Goal: Transaction & Acquisition: Purchase product/service

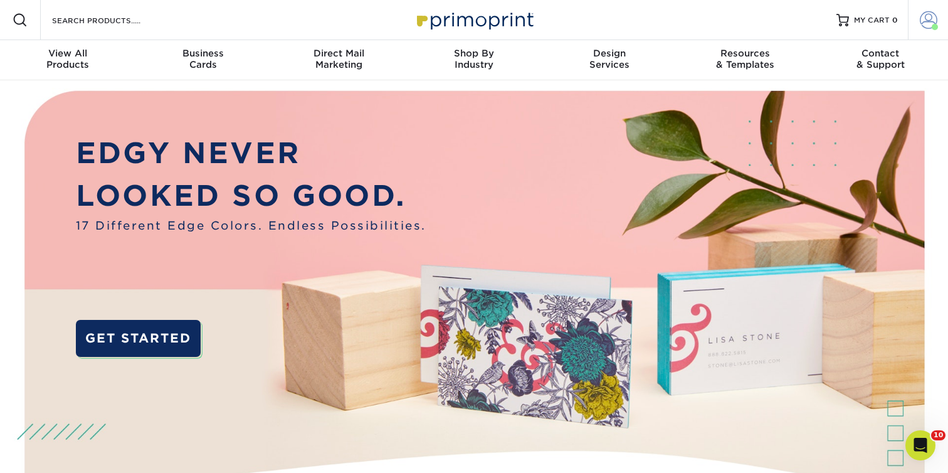
click at [929, 21] on span at bounding box center [929, 20] width 18 height 18
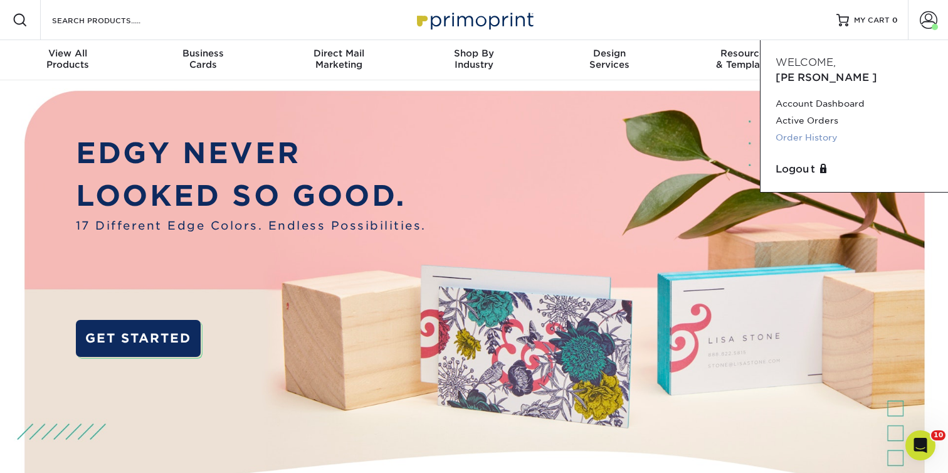
click at [812, 129] on link "Order History" at bounding box center [853, 137] width 157 height 17
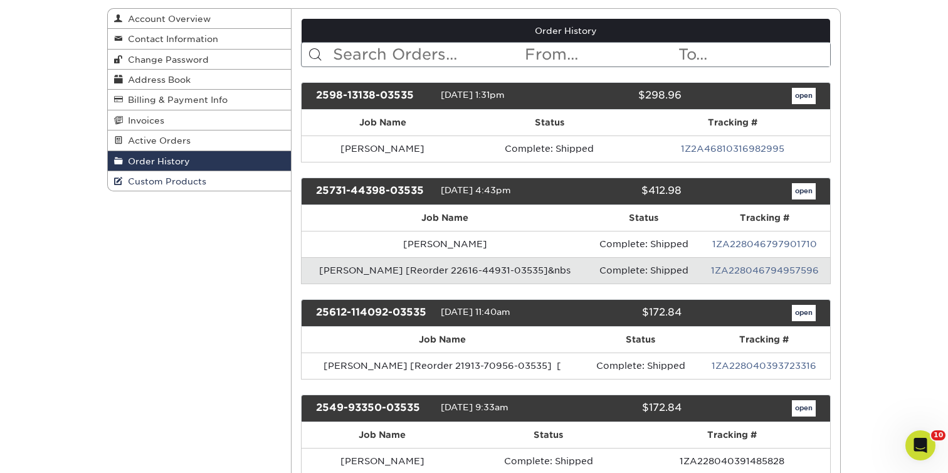
scroll to position [122, 0]
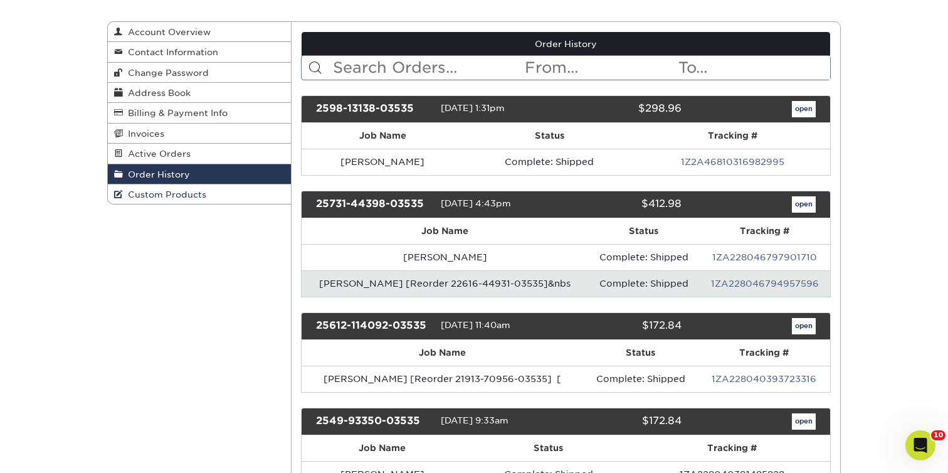
click at [204, 199] on span "Custom Products" at bounding box center [164, 194] width 83 height 10
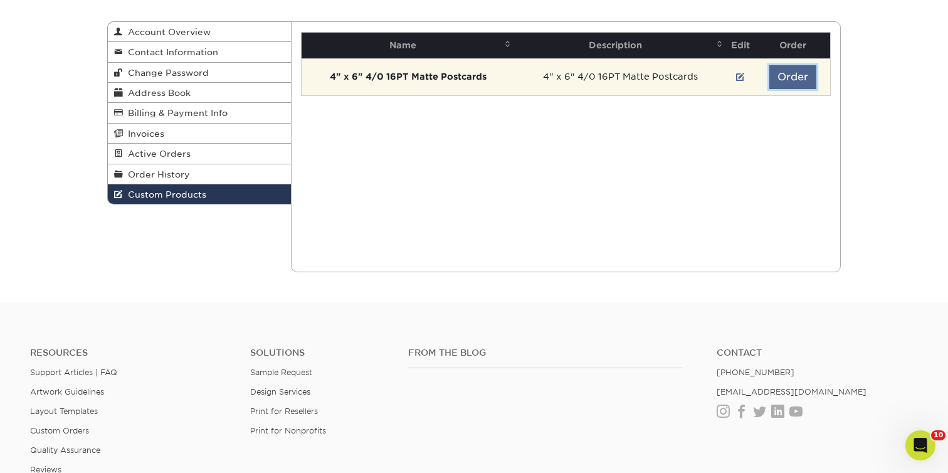
click at [799, 78] on button "Order" at bounding box center [792, 77] width 47 height 24
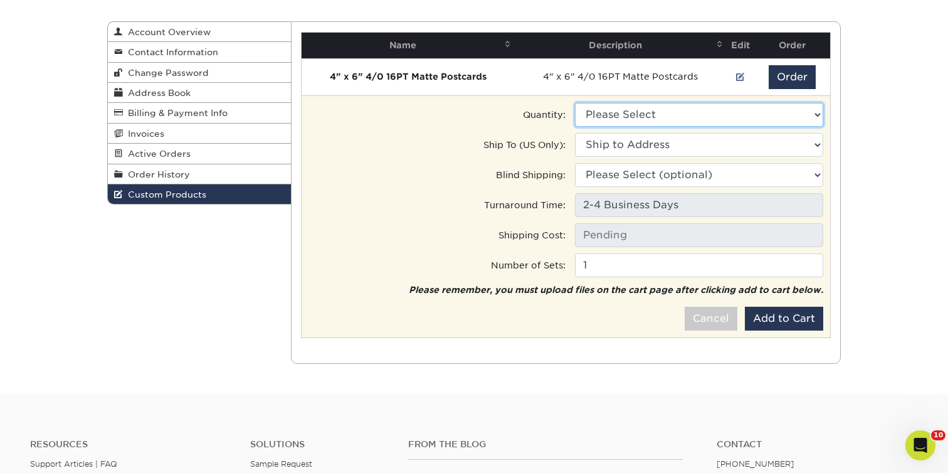
click at [678, 117] on select "Please Select 1300 - $238.00" at bounding box center [699, 115] width 248 height 24
click at [608, 115] on select "Please Select 1300 - $238.00" at bounding box center [699, 115] width 248 height 24
select select "0"
click at [575, 103] on select "Please Select 1300 - $238.00" at bounding box center [699, 115] width 248 height 24
type input "Ground: $18.08"
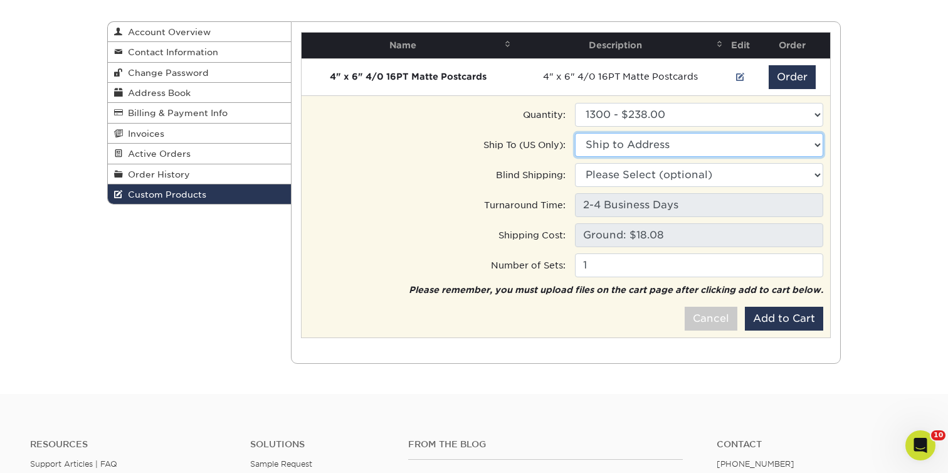
click at [642, 144] on select "Ship to Address 12 Cooper Rd, Mendham, NJ 174 Hudson St, New York City, NY 2881…" at bounding box center [699, 145] width 248 height 24
select select "217107"
click at [575, 133] on select "Ship to Address Bob Wowk • 12 Cooper Rd, Mendham, NJ Engage Media • 174 Hudson …" at bounding box center [699, 145] width 248 height 24
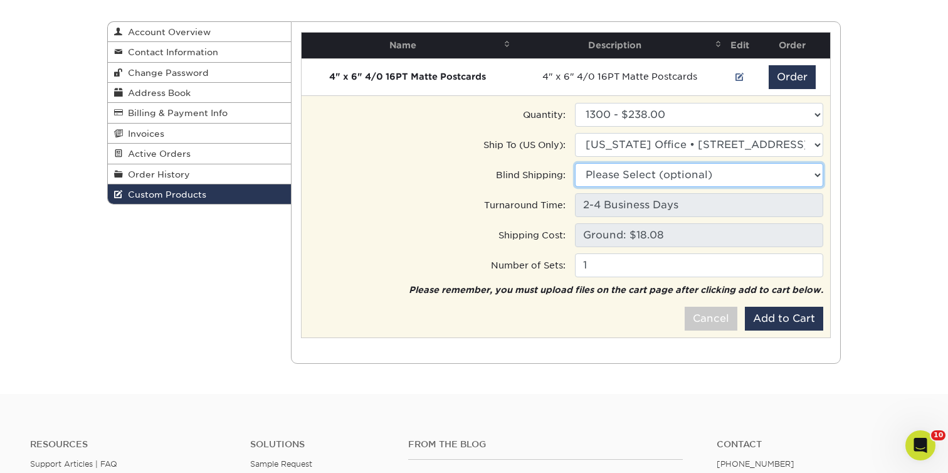
click at [693, 175] on select "Please Select (optional) 12 Cooper Rd, Mendham, NJ 174 Hudson St, New York City…" at bounding box center [699, 175] width 248 height 24
select select "217107"
click at [575, 163] on select "Please Select (optional) Bob Wowk • 12 Cooper Rd, Mendham, NJ Engage Media • 17…" at bounding box center [699, 175] width 248 height 24
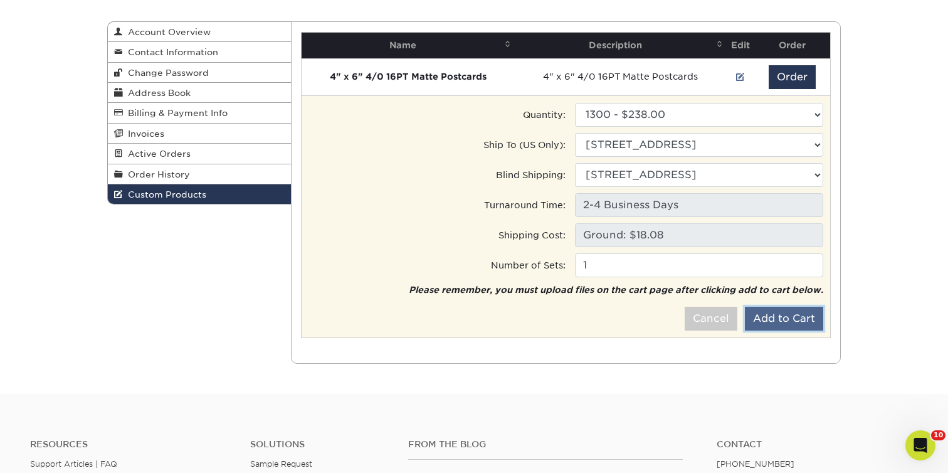
click at [759, 309] on button "Add to Cart" at bounding box center [784, 319] width 78 height 24
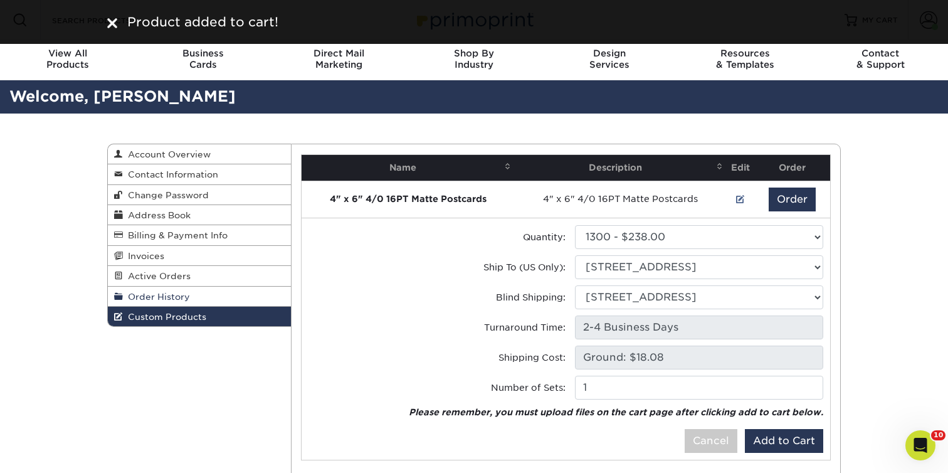
click at [200, 301] on link "Order History" at bounding box center [199, 296] width 183 height 20
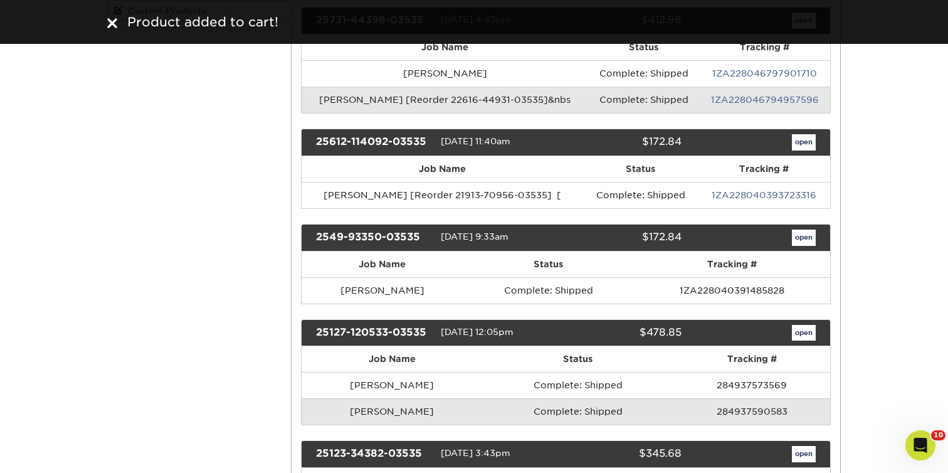
scroll to position [309, 0]
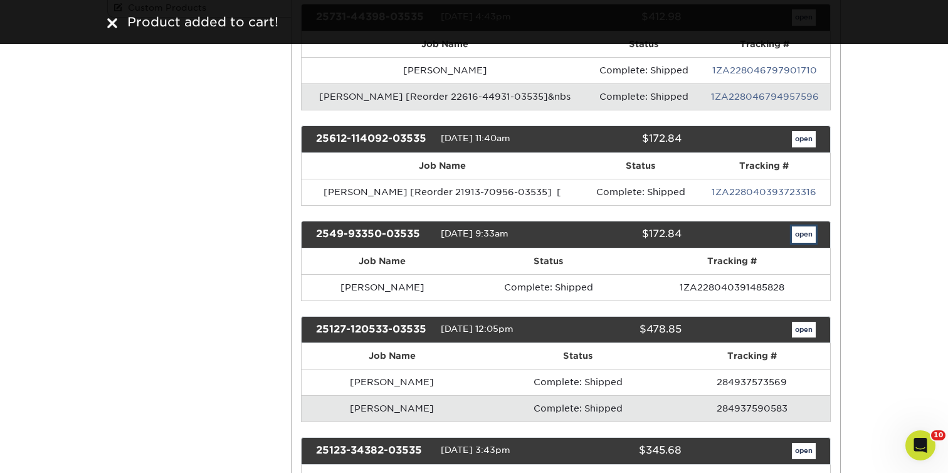
click at [804, 233] on link "open" at bounding box center [804, 234] width 24 height 16
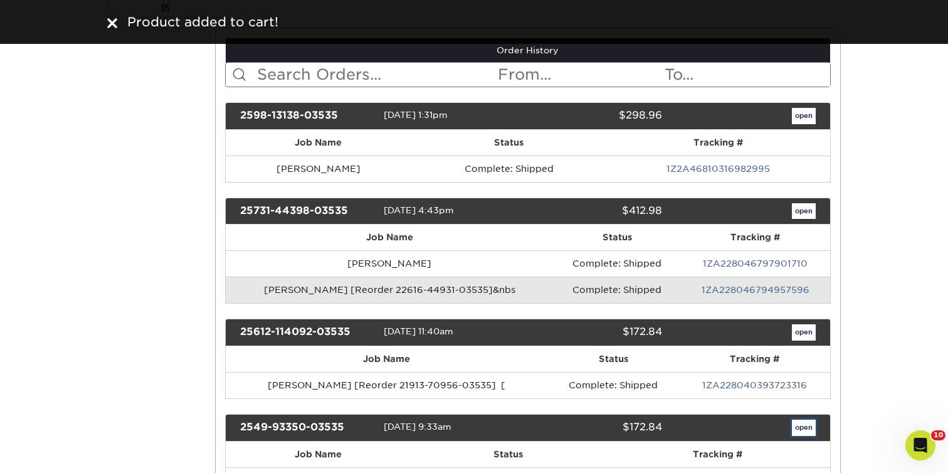
scroll to position [0, 0]
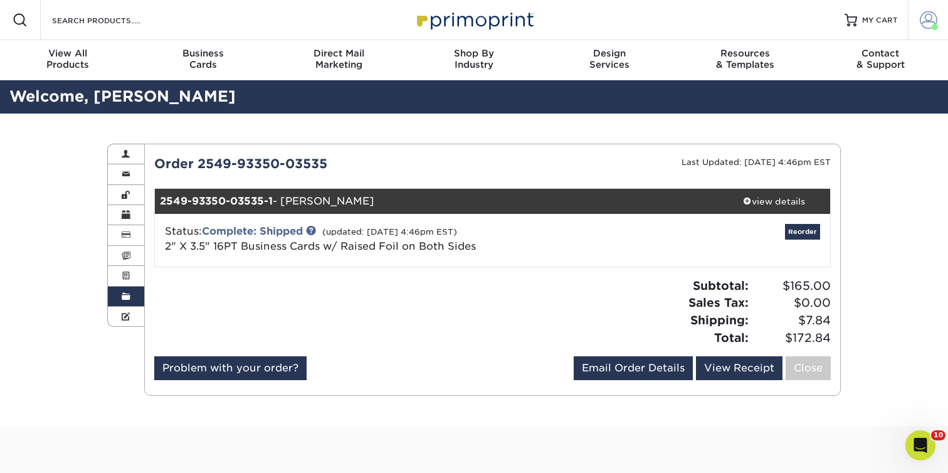
click at [942, 16] on link "Account" at bounding box center [928, 20] width 40 height 40
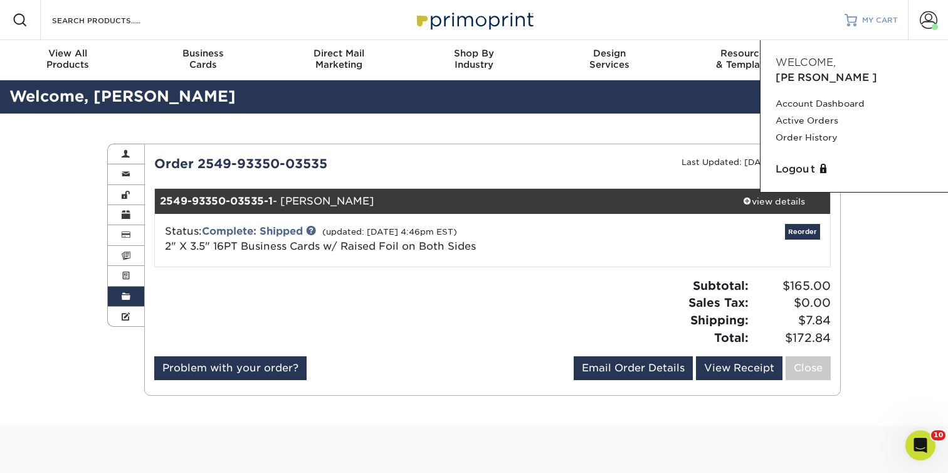
click at [885, 24] on span "MY CART" at bounding box center [880, 20] width 36 height 11
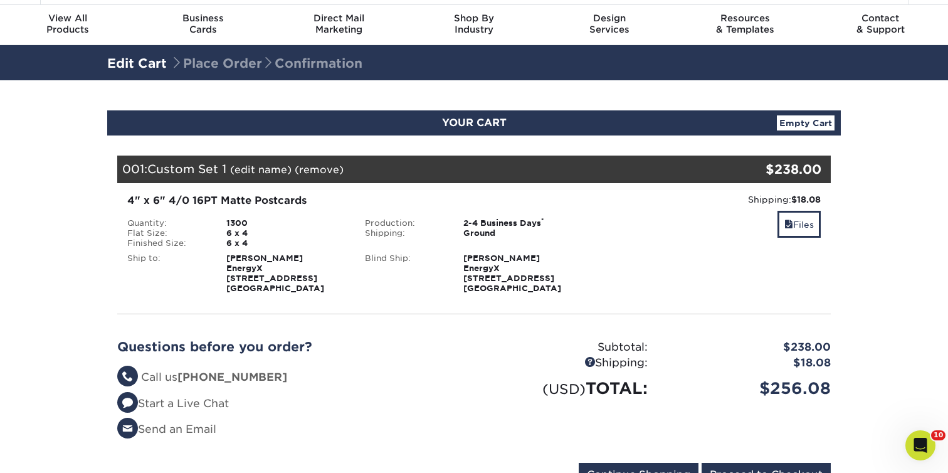
click at [810, 122] on link "Empty Cart" at bounding box center [806, 122] width 58 height 15
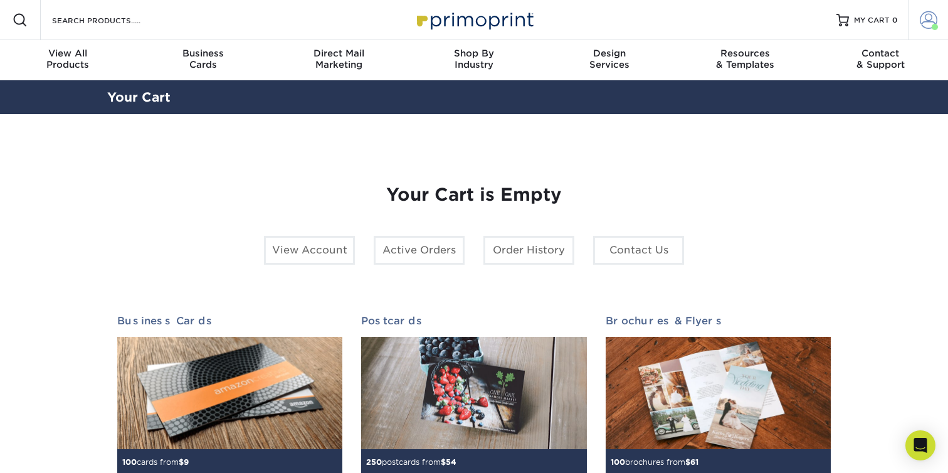
click at [931, 19] on span at bounding box center [929, 20] width 18 height 18
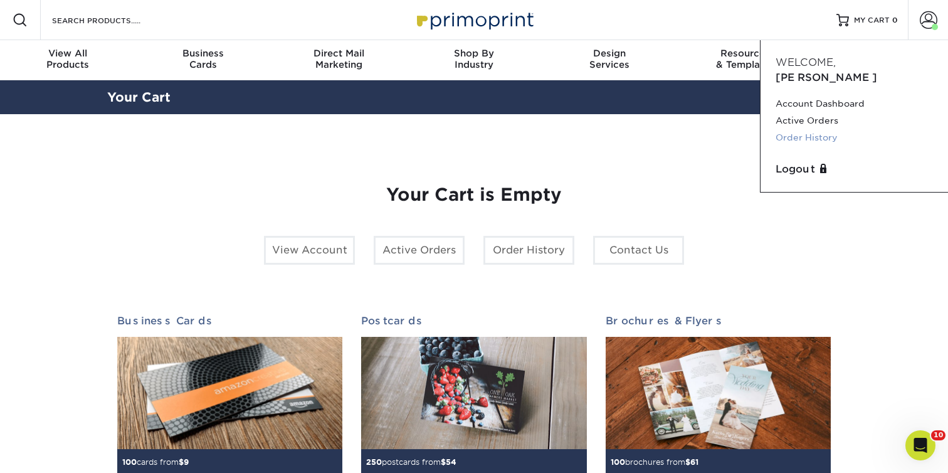
click at [824, 129] on link "Order History" at bounding box center [853, 137] width 157 height 17
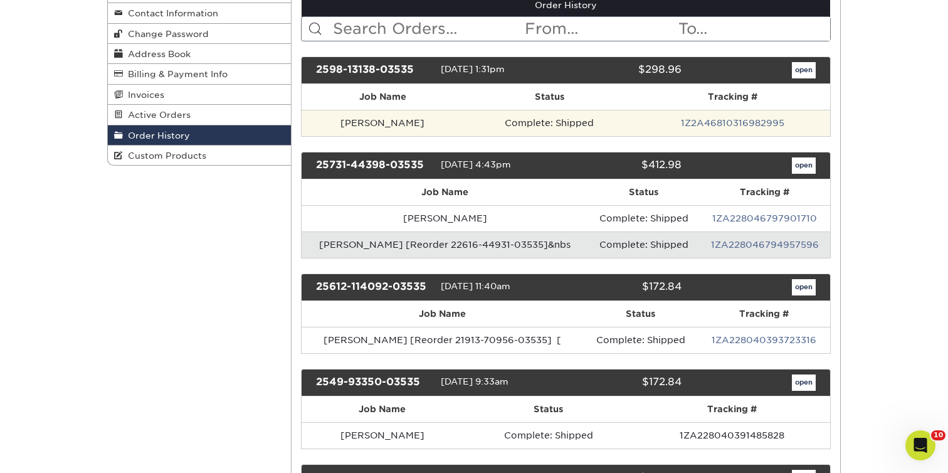
scroll to position [363, 0]
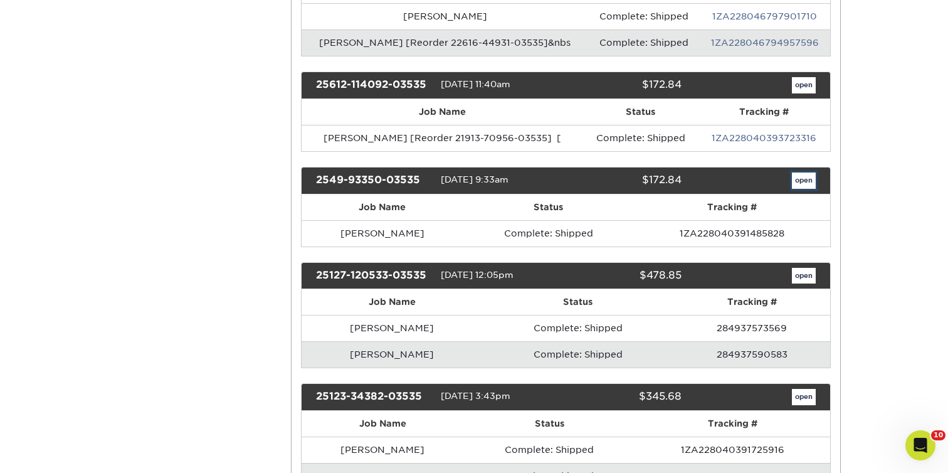
click at [808, 182] on link "open" at bounding box center [804, 180] width 24 height 16
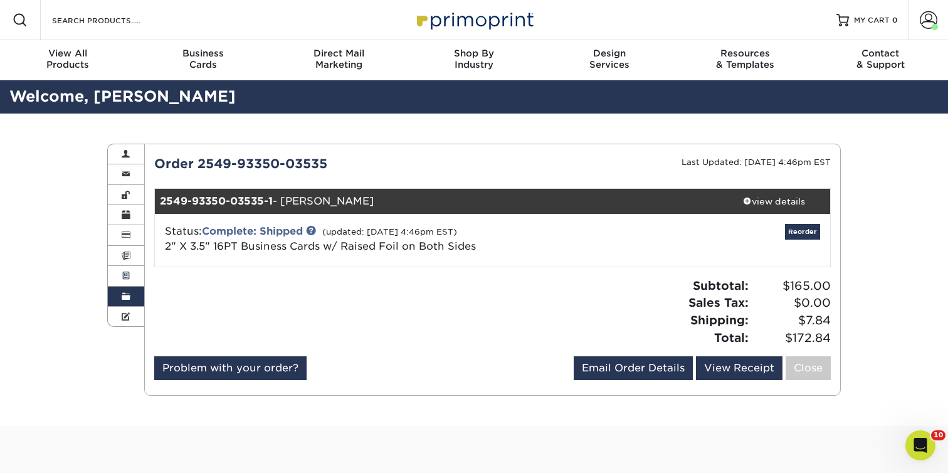
click at [127, 275] on span at bounding box center [126, 276] width 9 height 10
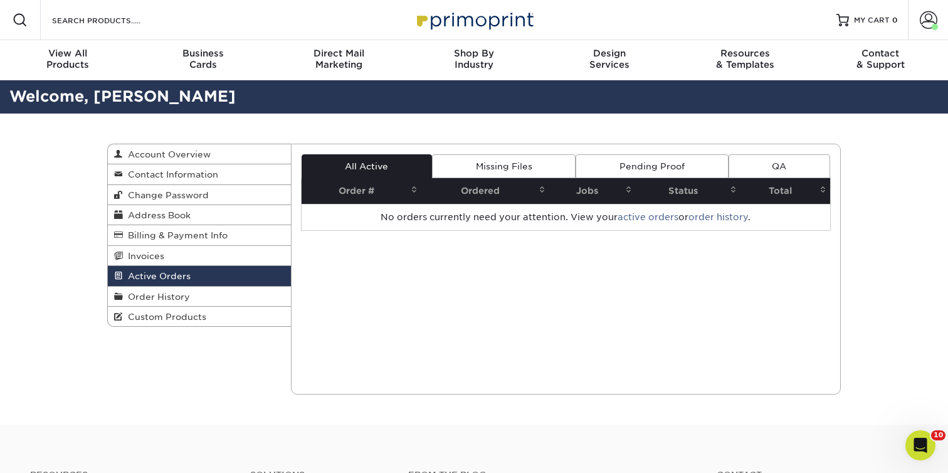
click at [501, 168] on link "Missing Files" at bounding box center [504, 166] width 144 height 24
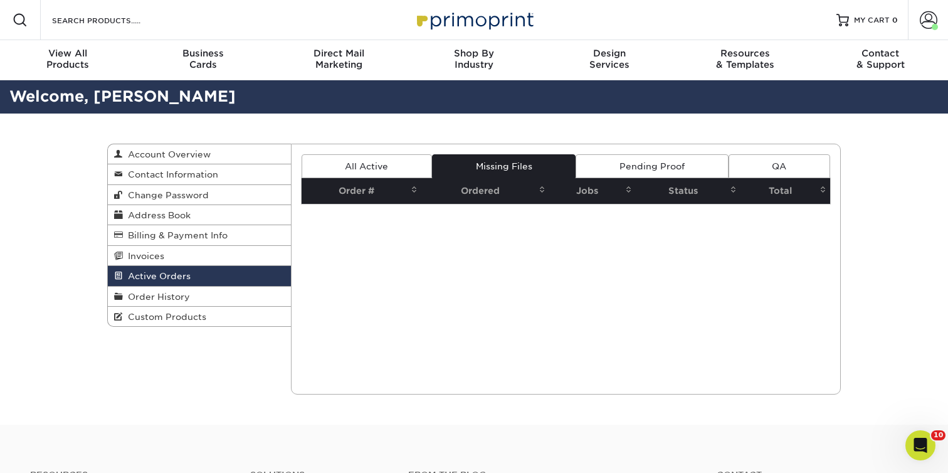
click at [641, 162] on link "Pending Proof" at bounding box center [651, 166] width 152 height 24
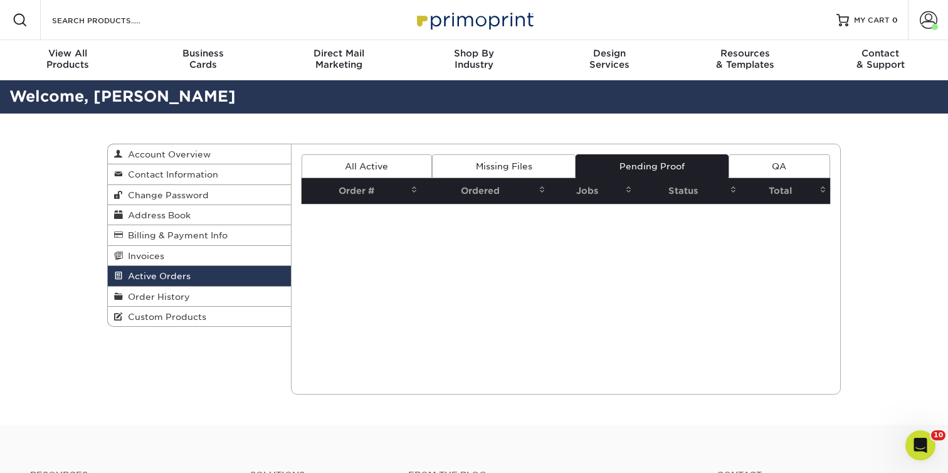
click at [364, 159] on link "All Active" at bounding box center [367, 166] width 130 height 24
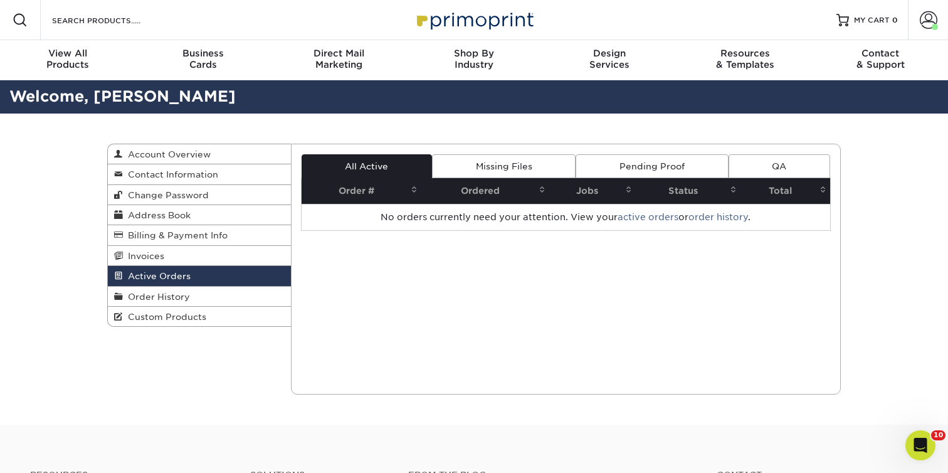
click at [841, 144] on div "Active Orders Account Overview Contact Information Change Password Address Book…" at bounding box center [474, 268] width 752 height 311
click at [911, 448] on div "Open Intercom Messenger" at bounding box center [918, 443] width 41 height 41
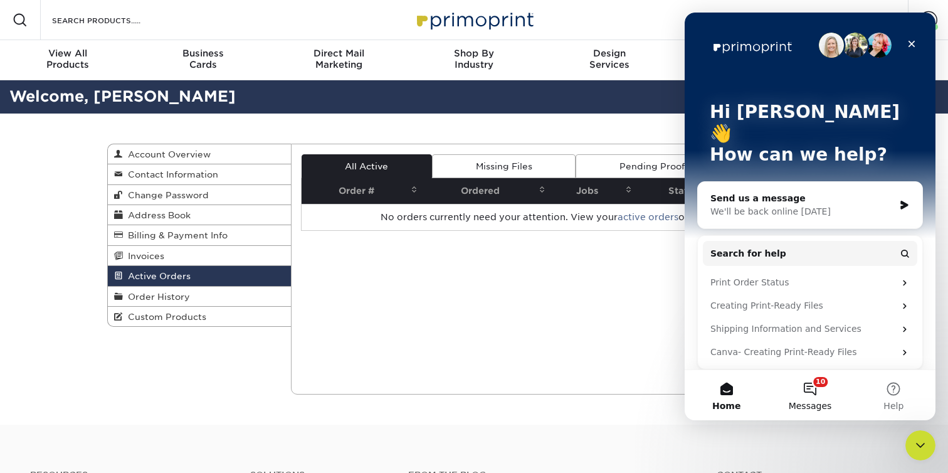
click at [807, 392] on button "10 Messages" at bounding box center [809, 395] width 83 height 50
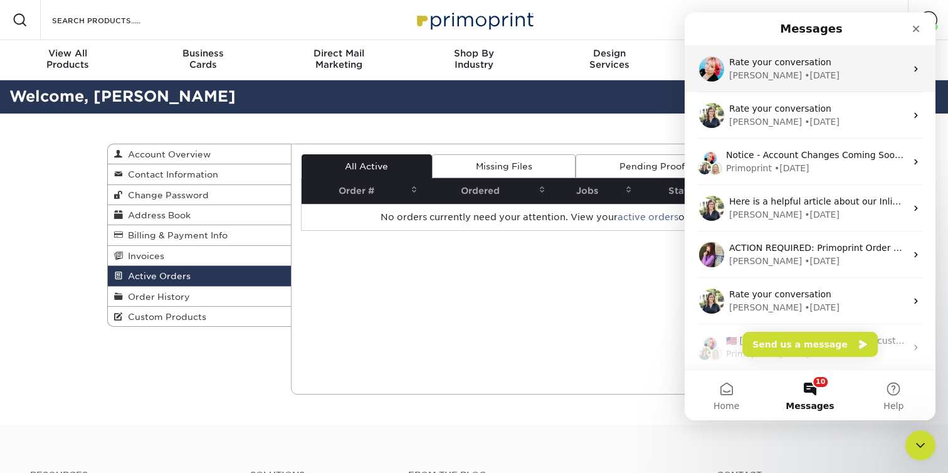
click at [881, 71] on div "Jenny • 2w ago" at bounding box center [817, 75] width 177 height 13
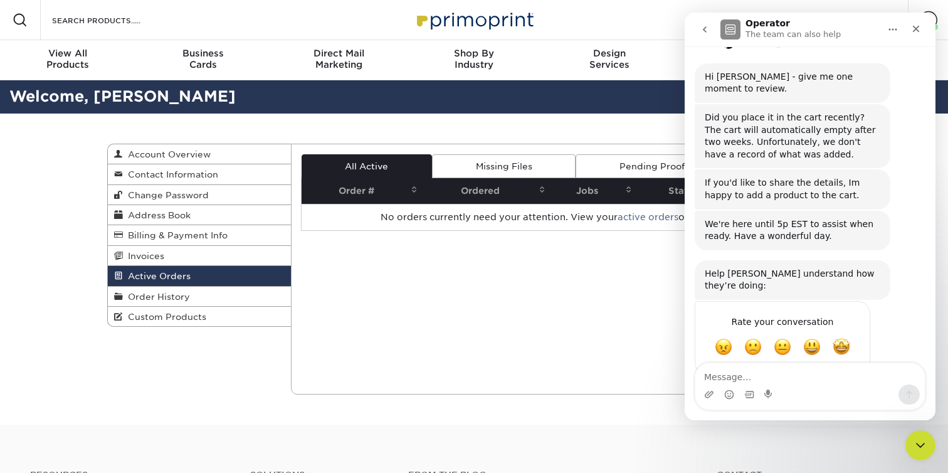
scroll to position [167, 0]
click at [706, 39] on button "go back" at bounding box center [705, 30] width 24 height 24
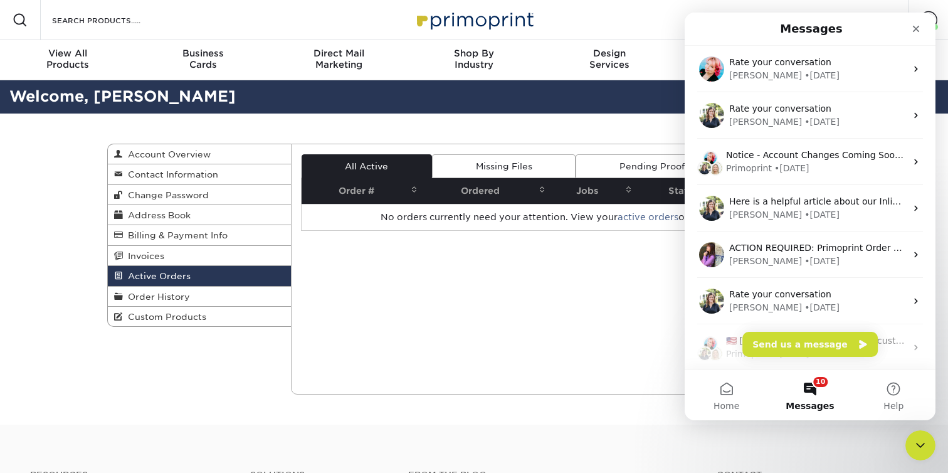
click at [619, 256] on div "Current Orders 0 Active 0 Missing Files" at bounding box center [566, 269] width 550 height 251
click at [639, 251] on div "Current Orders 0 Active 0 Missing Files" at bounding box center [566, 269] width 550 height 251
click at [916, 30] on icon "Close" at bounding box center [916, 29] width 10 height 10
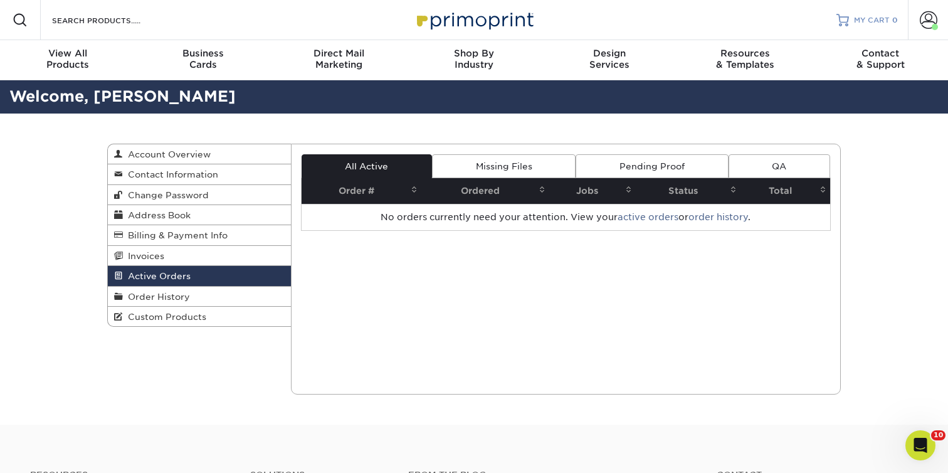
click at [890, 33] on link "MY CART 0" at bounding box center [866, 20] width 61 height 40
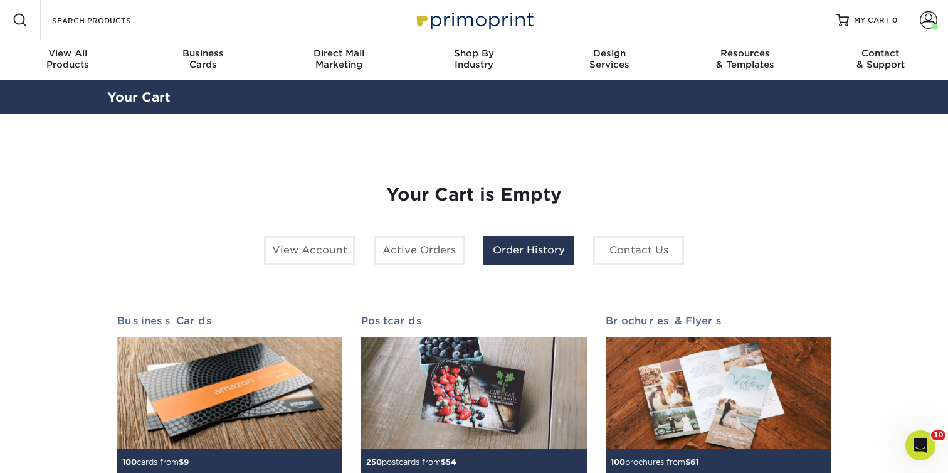
click at [531, 250] on link "Order History" at bounding box center [528, 250] width 91 height 29
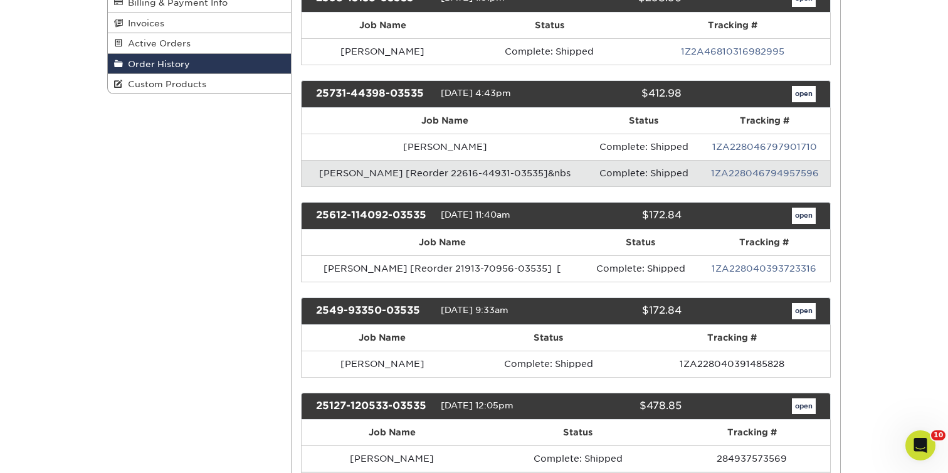
scroll to position [253, 0]
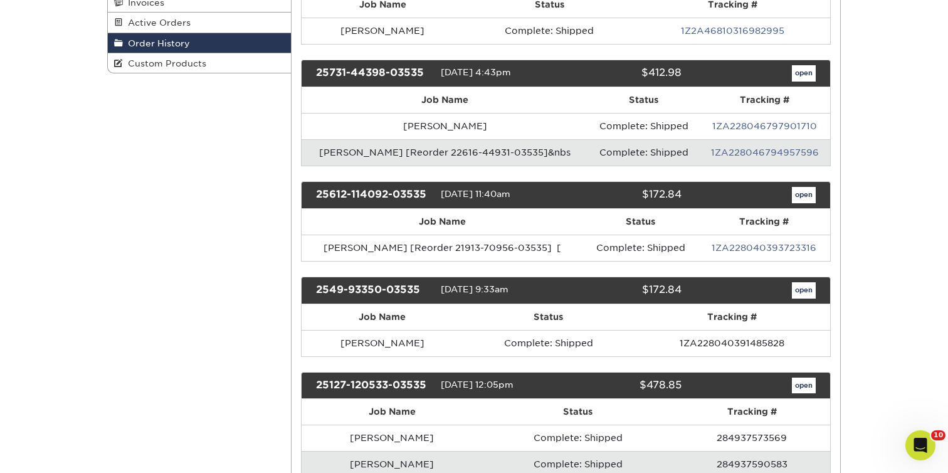
click at [362, 292] on div "2549-93350-03535" at bounding box center [374, 290] width 134 height 16
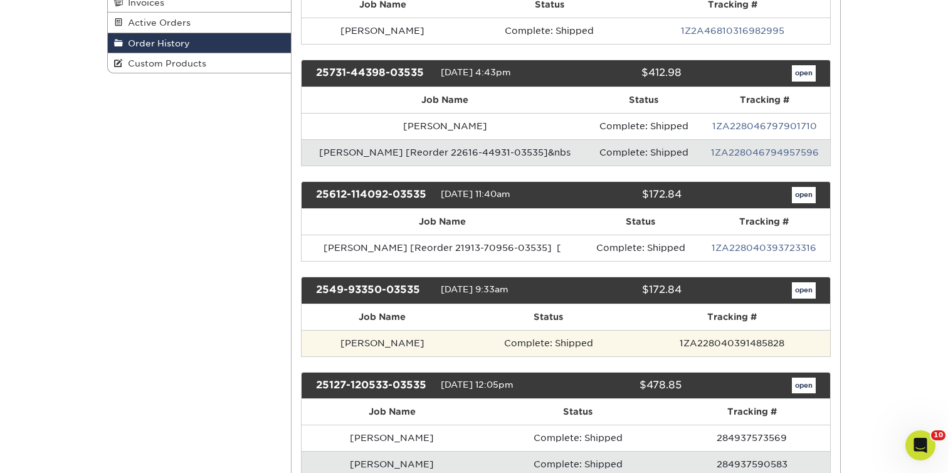
click at [463, 343] on td "Complete: Shipped" at bounding box center [548, 343] width 171 height 26
click at [341, 350] on td "Anita Natesh" at bounding box center [383, 343] width 162 height 26
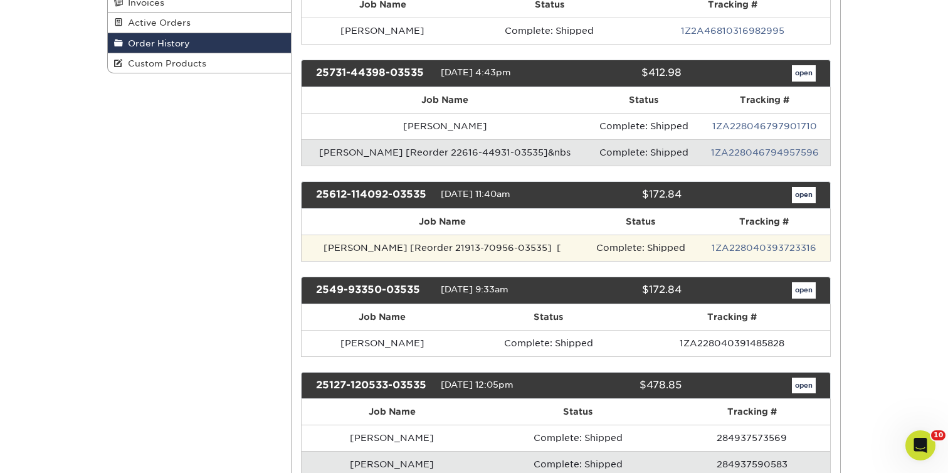
click at [425, 255] on td "Robert Hellman [Reorder 21913-70956-03535] [" at bounding box center [443, 247] width 282 height 26
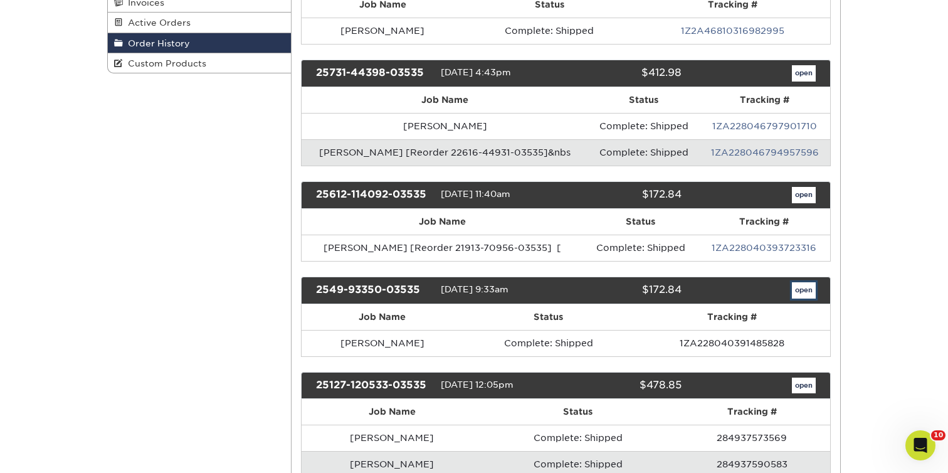
click at [800, 290] on link "open" at bounding box center [804, 290] width 24 height 16
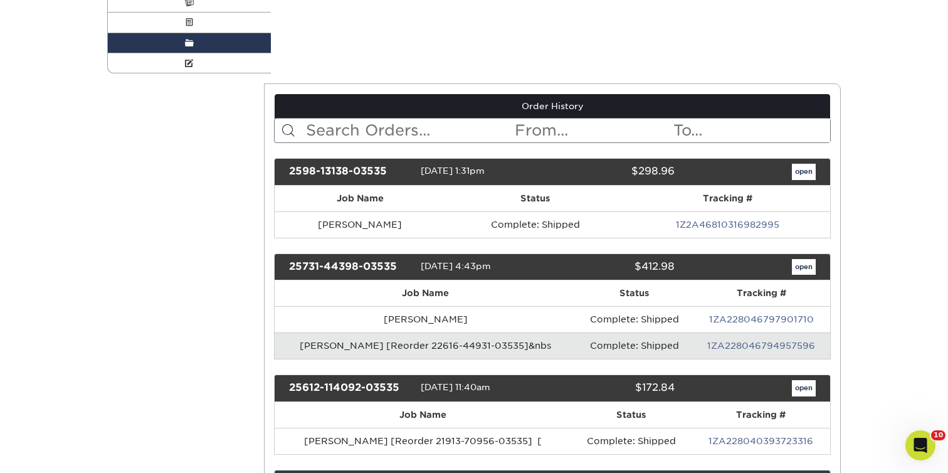
scroll to position [0, 0]
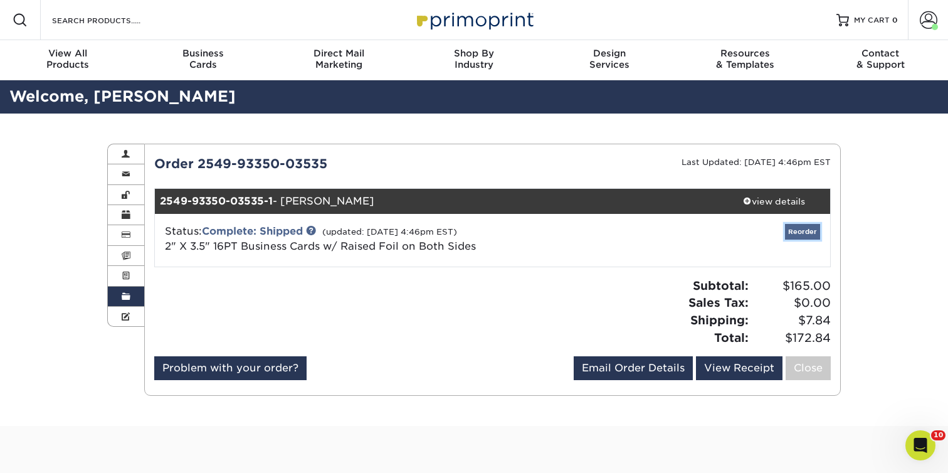
click at [804, 234] on link "Reorder" at bounding box center [802, 232] width 35 height 16
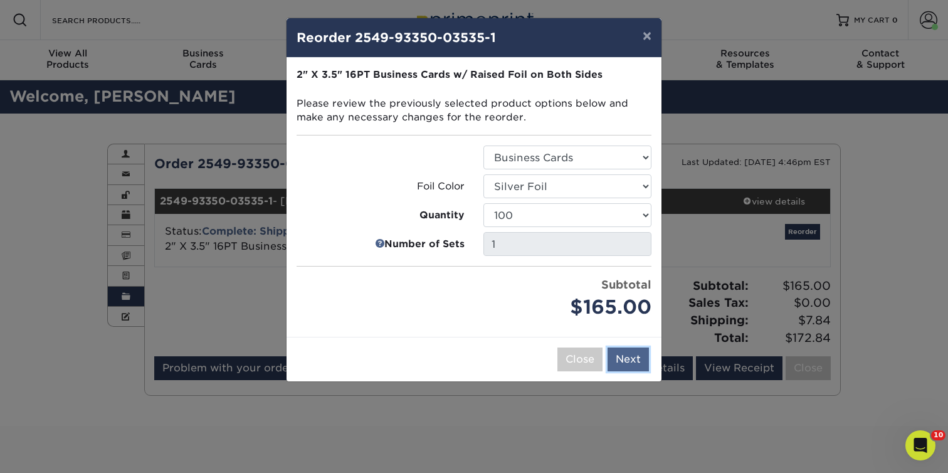
click at [625, 360] on button "Next" at bounding box center [627, 359] width 41 height 24
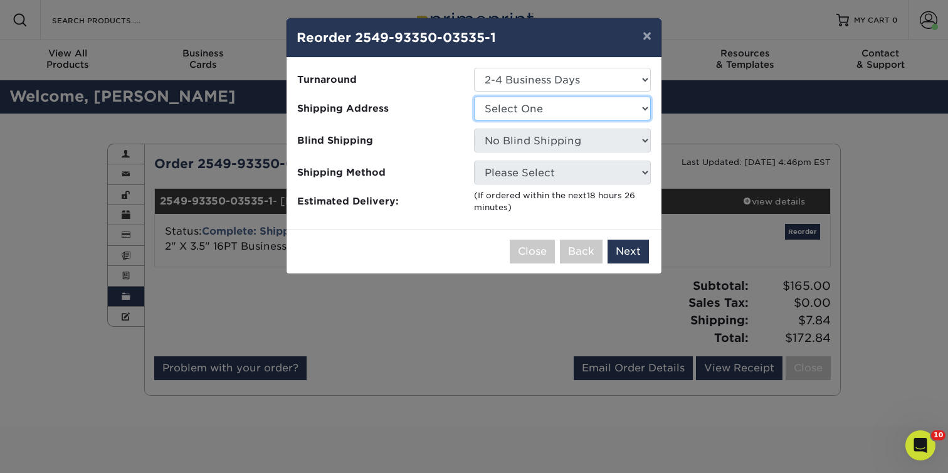
click at [560, 112] on select "Select One Bob Wowk Engage Media Juan Carlos -Chile Juan Carlos-Chile Made Bran…" at bounding box center [562, 109] width 177 height 24
select select "217107"
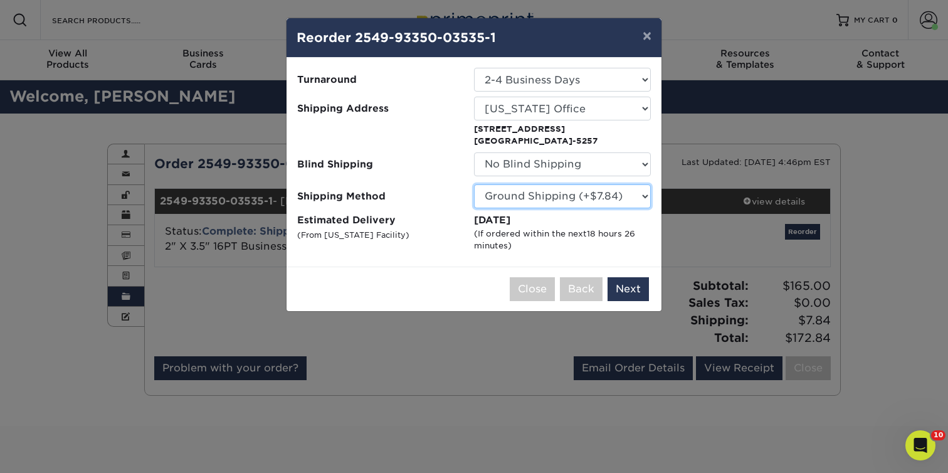
click at [641, 201] on select "Please Select Ground Shipping (+$7.84) 3 Day Shipping Service (+$15.34) 2 Day A…" at bounding box center [562, 196] width 177 height 24
click at [633, 284] on button "Next" at bounding box center [627, 289] width 41 height 24
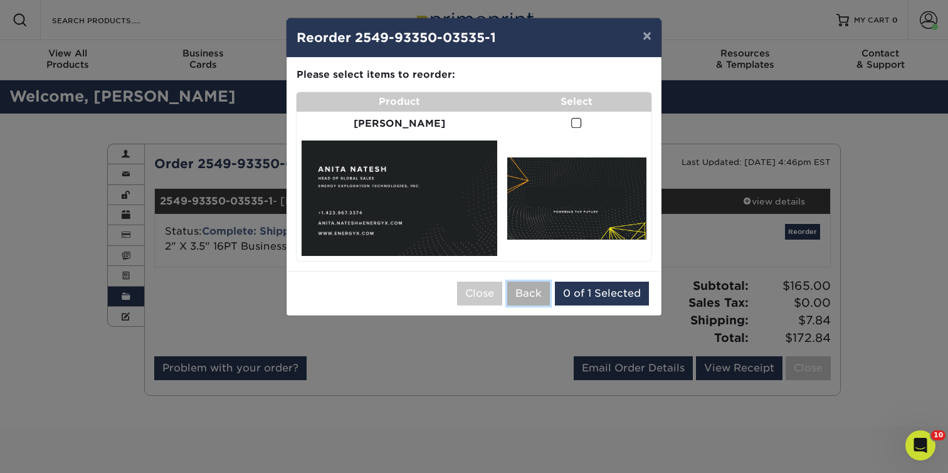
click at [530, 281] on button "Back" at bounding box center [528, 293] width 43 height 24
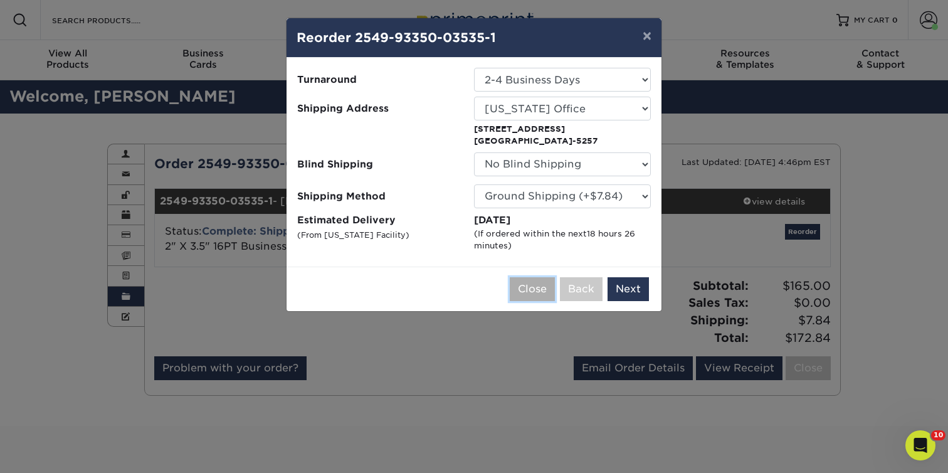
click at [541, 291] on button "Close" at bounding box center [532, 289] width 45 height 24
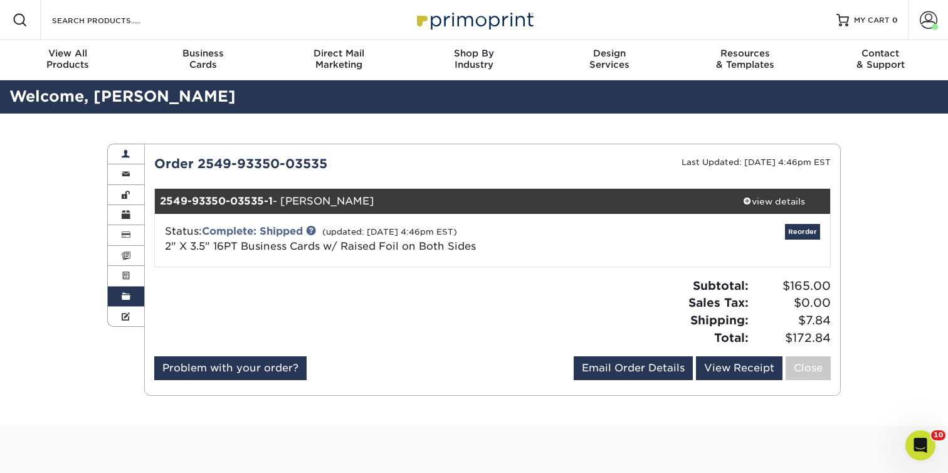
click at [127, 156] on span at bounding box center [126, 154] width 9 height 10
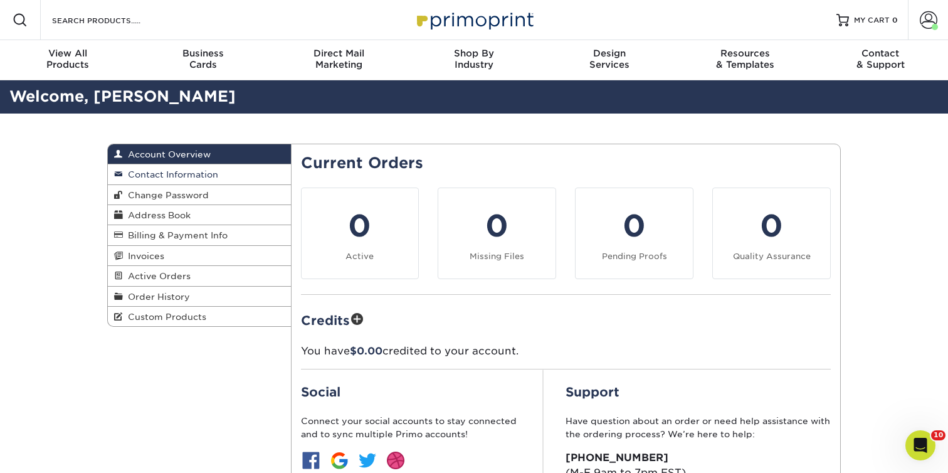
click at [199, 177] on span "Contact Information" at bounding box center [170, 174] width 95 height 10
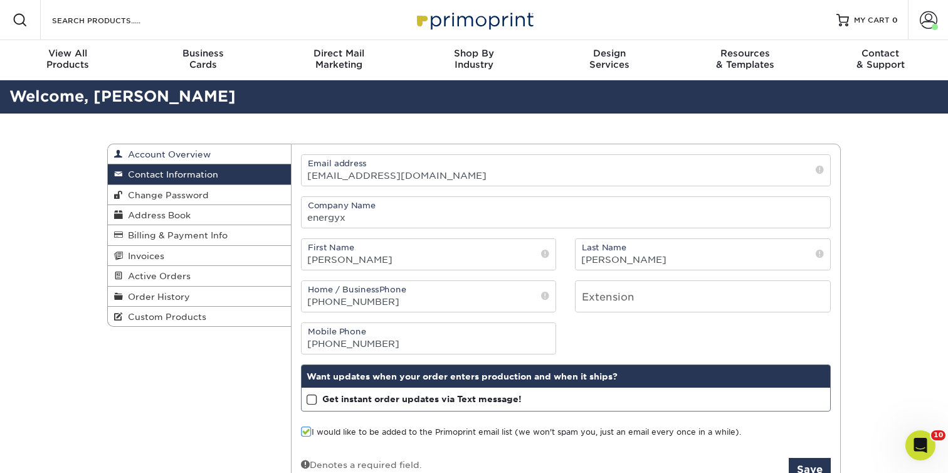
click at [207, 152] on span "Account Overview" at bounding box center [167, 154] width 88 height 10
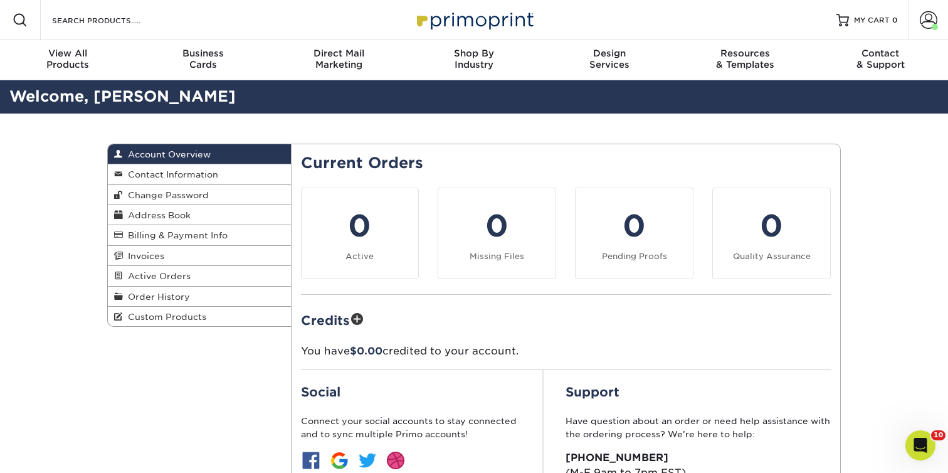
click at [924, 465] on div "Account Overview Account Overview Contact Information Change Password Address B…" at bounding box center [474, 349] width 948 height 473
click at [920, 448] on icon "Open Intercom Messenger" at bounding box center [918, 443] width 21 height 21
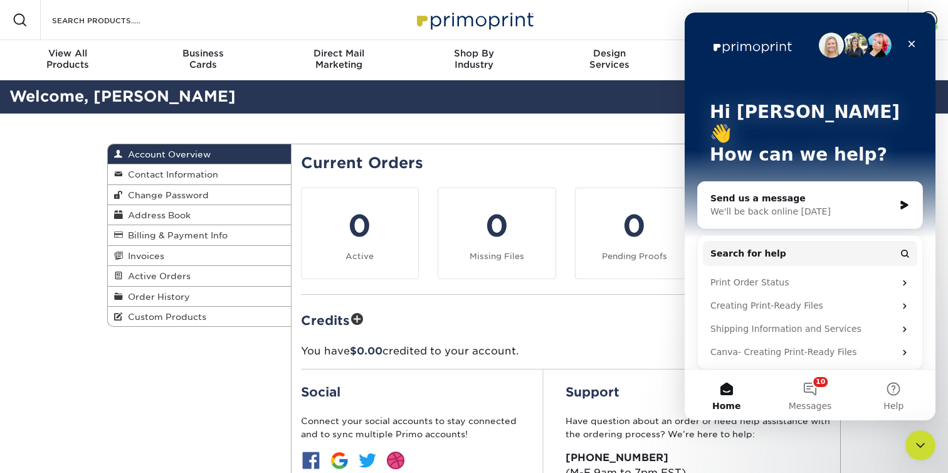
click at [825, 205] on div "We'll be back online on Monday" at bounding box center [802, 211] width 184 height 13
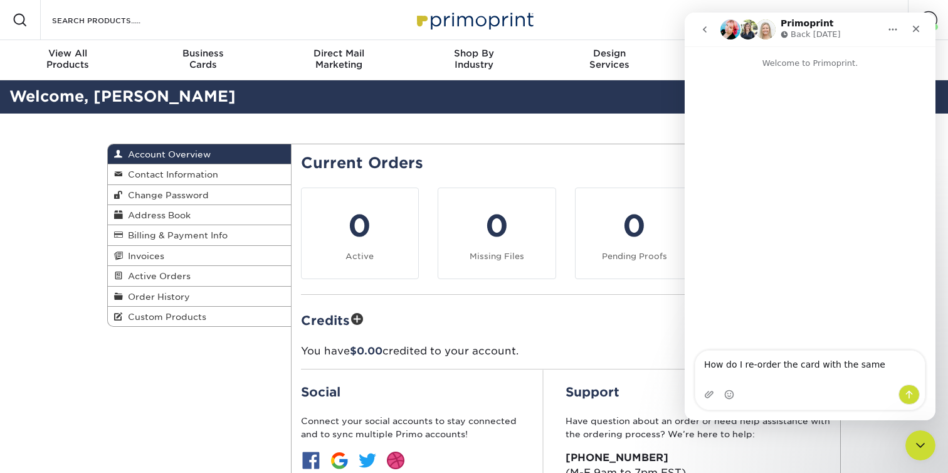
type textarea "How do I re-order the card with the same"
click at [775, 381] on textarea "How do I re-order but change the design?" at bounding box center [809, 373] width 229 height 21
type textarea "How do I re-order the same product but change the design?"
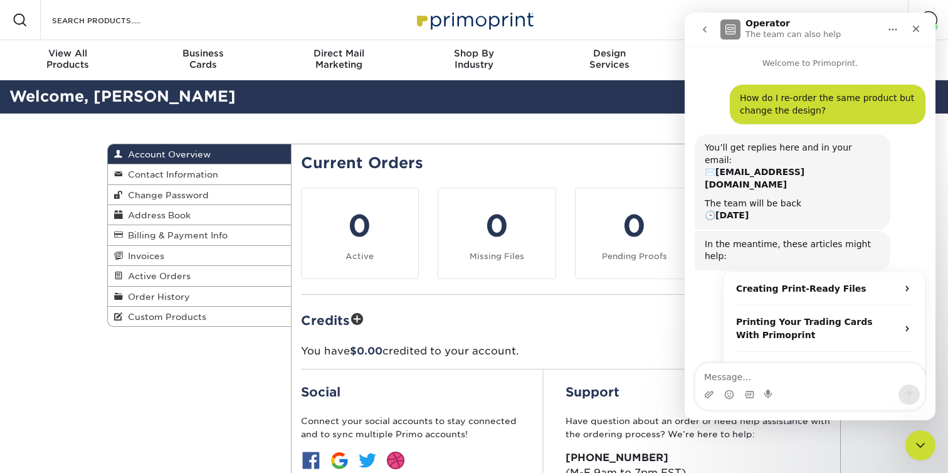
scroll to position [30, 0]
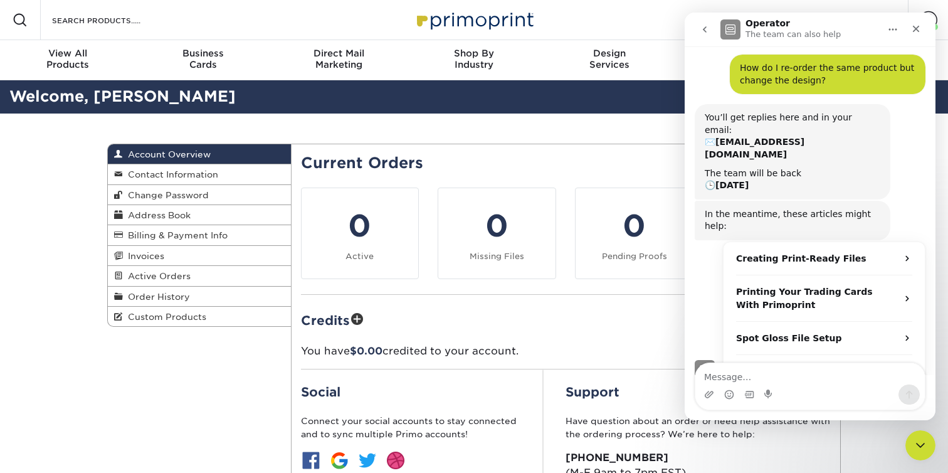
click at [503, 314] on h2 "Credits" at bounding box center [566, 319] width 530 height 19
click at [913, 446] on icon "Close Intercom Messenger" at bounding box center [918, 443] width 15 height 15
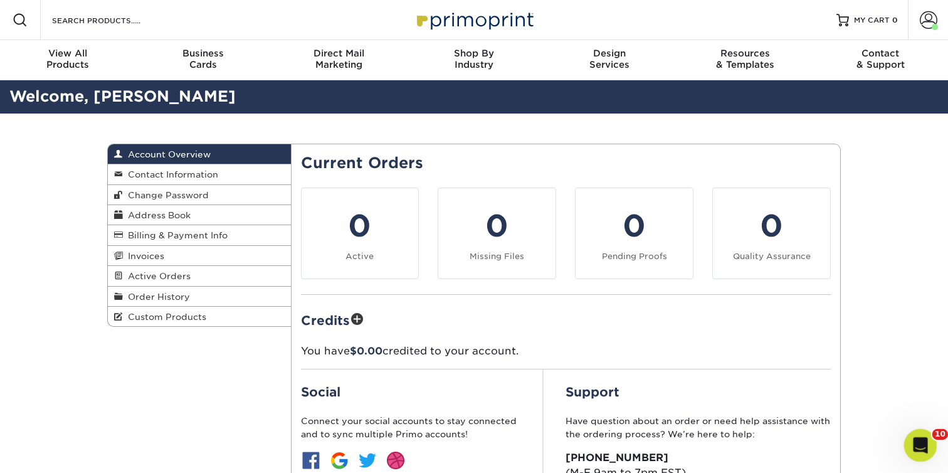
scroll to position [51, 0]
click at [187, 298] on span "Order History" at bounding box center [156, 297] width 67 height 10
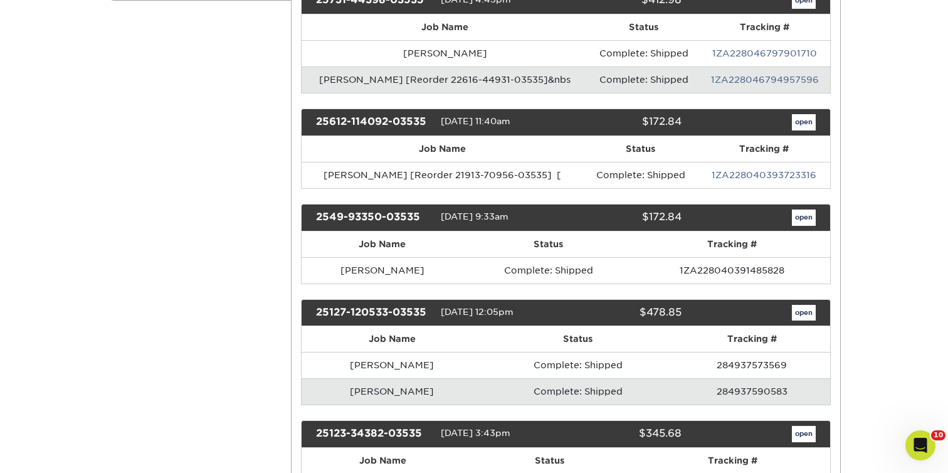
scroll to position [393, 0]
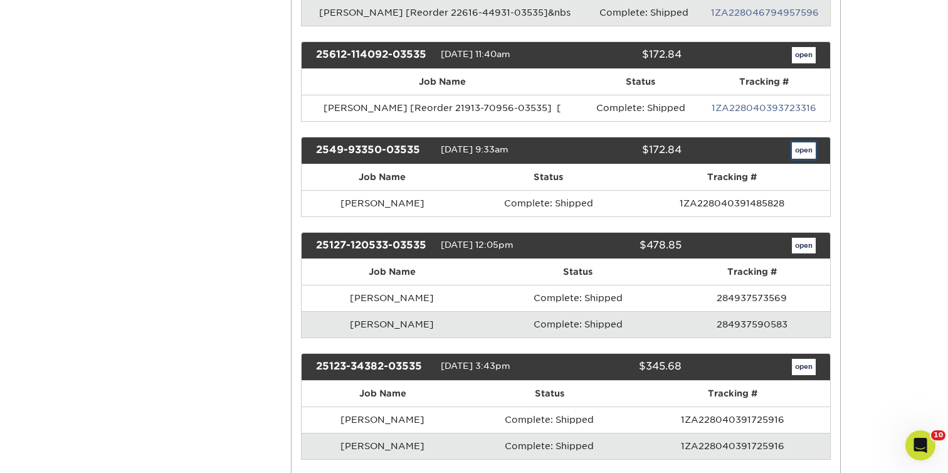
click at [801, 154] on link "open" at bounding box center [804, 150] width 24 height 16
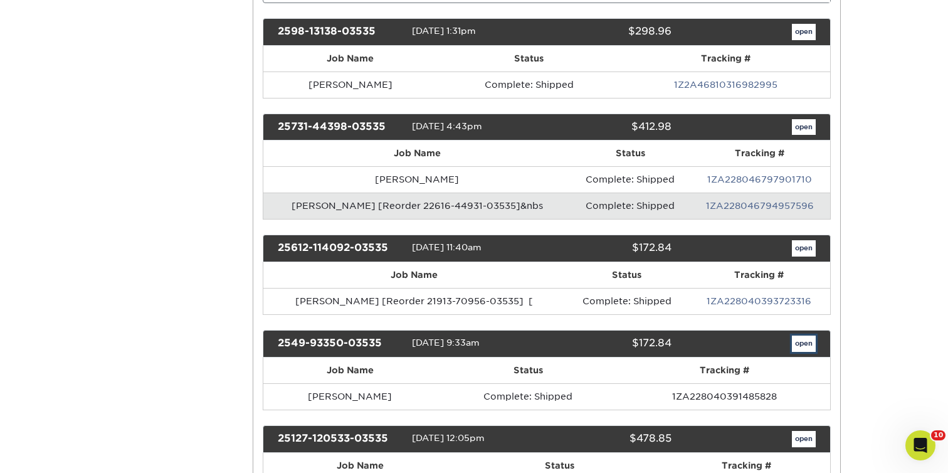
scroll to position [0, 0]
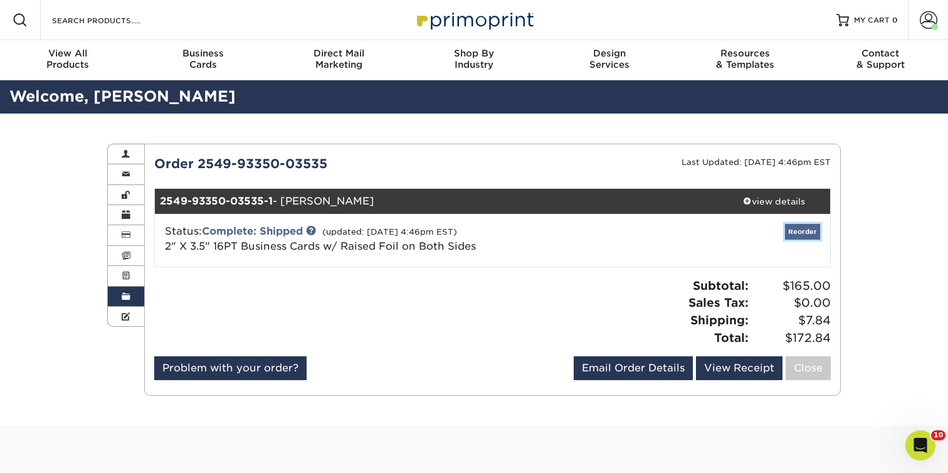
click at [806, 227] on link "Reorder" at bounding box center [802, 232] width 35 height 16
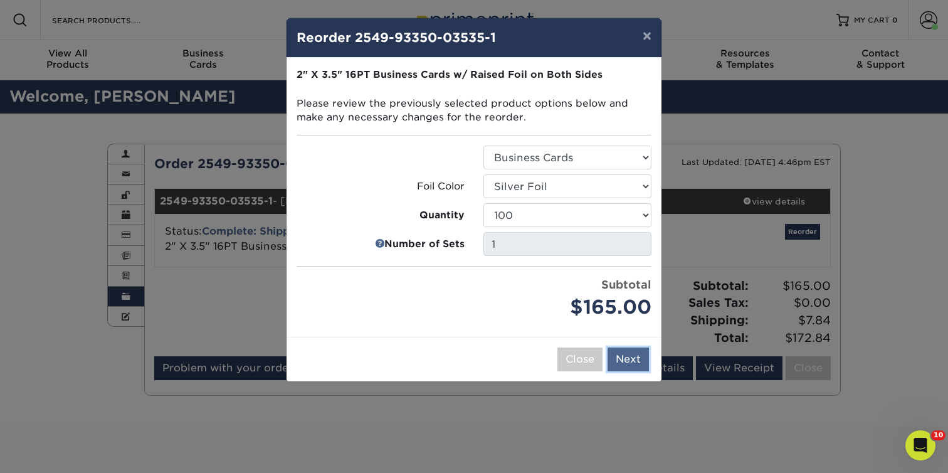
click at [629, 350] on button "Next" at bounding box center [627, 359] width 41 height 24
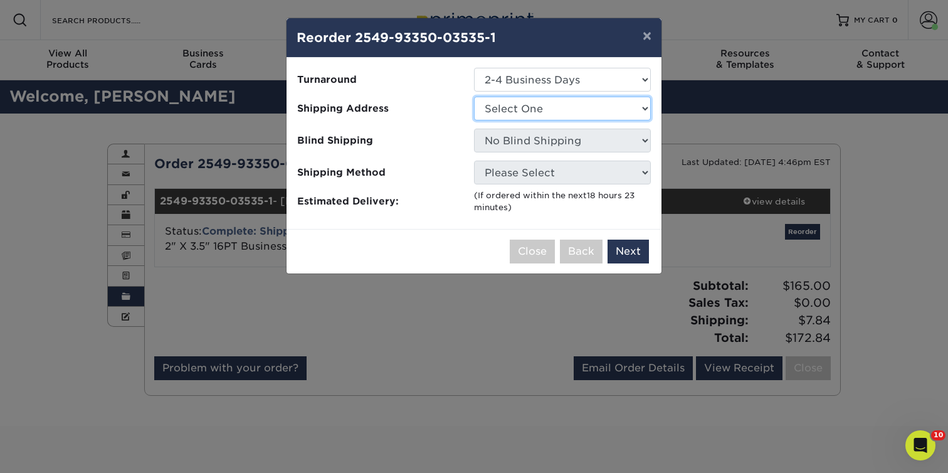
click at [591, 113] on select "Select One Bob Wowk Engage Media Juan Carlos -Chile Juan Carlos-Chile Made Bran…" at bounding box center [562, 109] width 177 height 24
select select "217107"
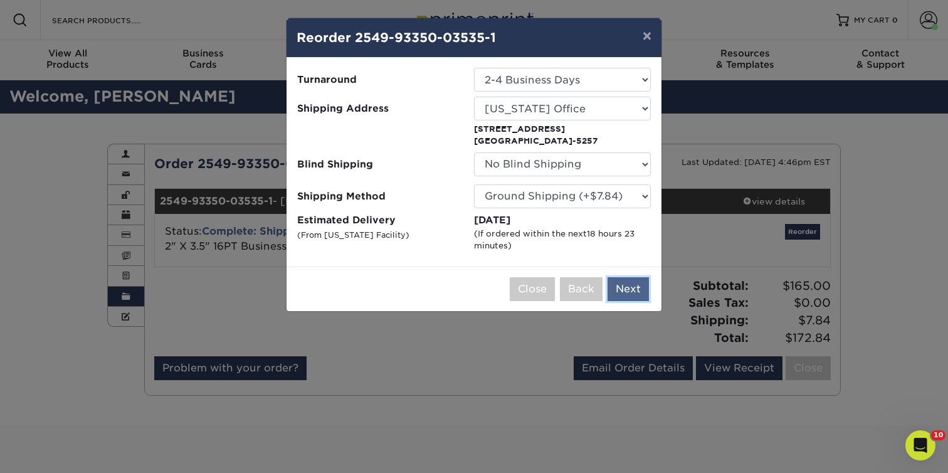
click at [630, 286] on button "Next" at bounding box center [627, 289] width 41 height 24
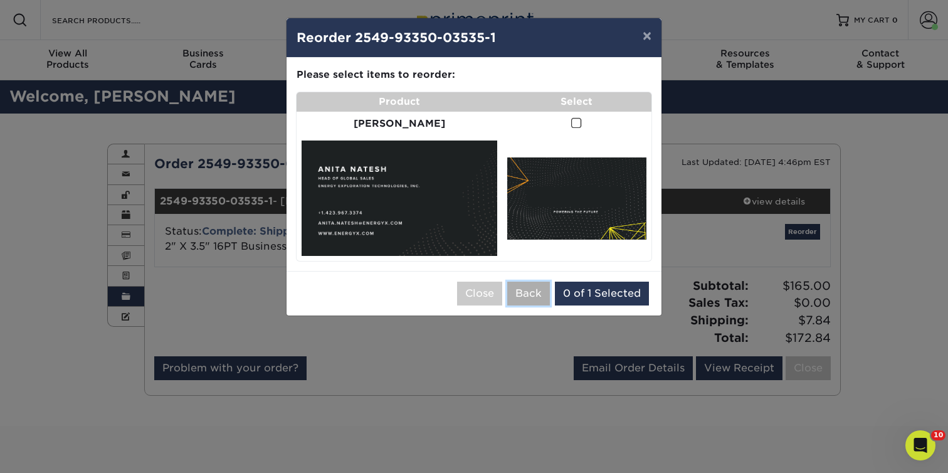
click at [528, 287] on button "Back" at bounding box center [528, 293] width 43 height 24
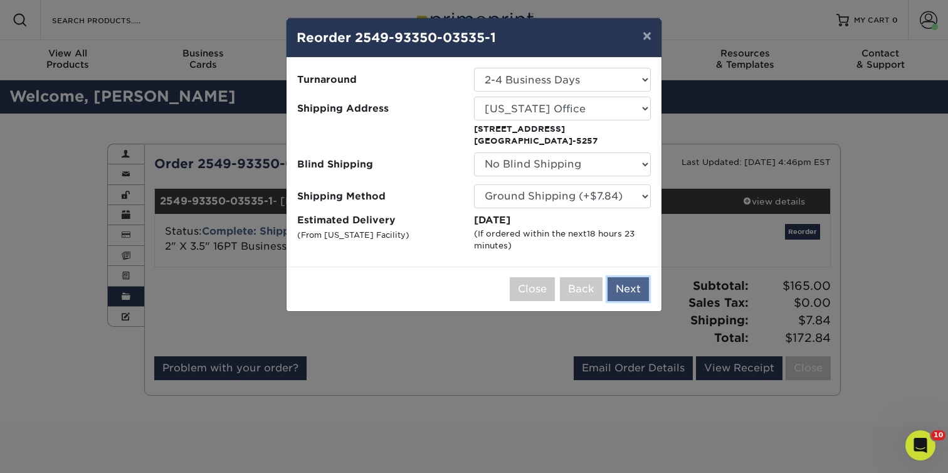
click at [632, 284] on button "Next" at bounding box center [627, 289] width 41 height 24
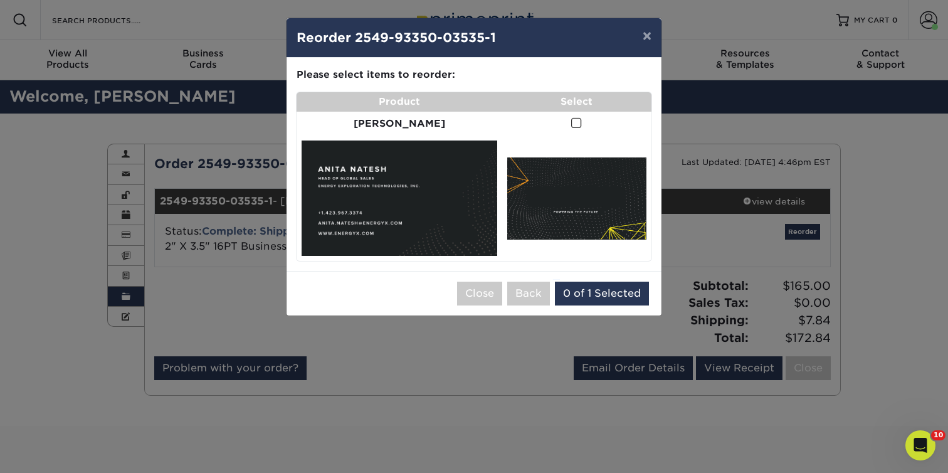
click at [571, 120] on span at bounding box center [576, 123] width 11 height 12
click at [0, 0] on input "checkbox" at bounding box center [0, 0] width 0 height 0
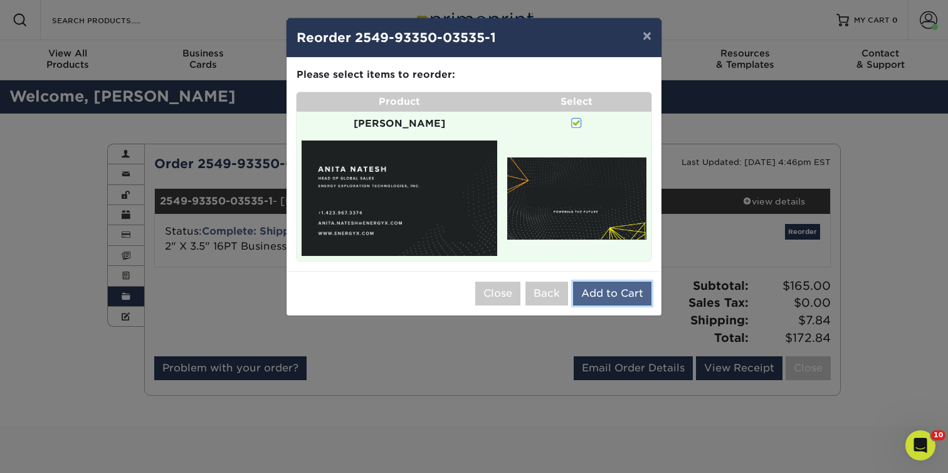
click at [631, 281] on button "Add to Cart" at bounding box center [612, 293] width 78 height 24
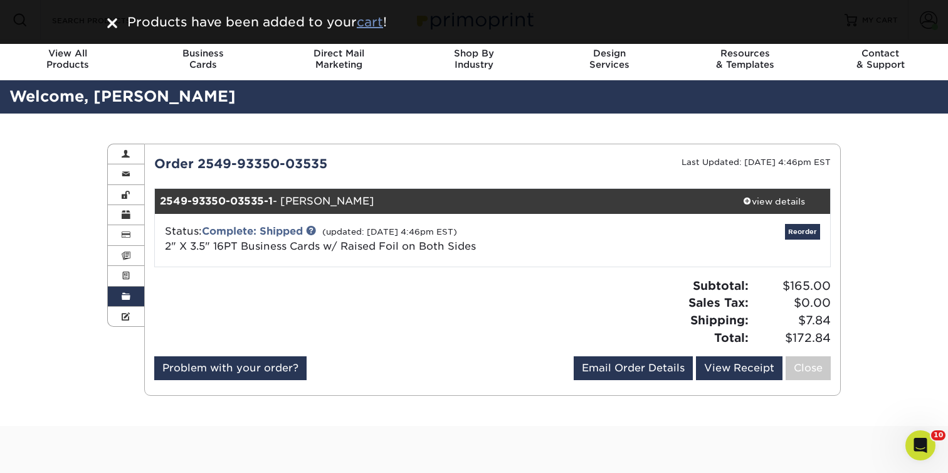
click at [365, 23] on u "cart" at bounding box center [370, 21] width 26 height 15
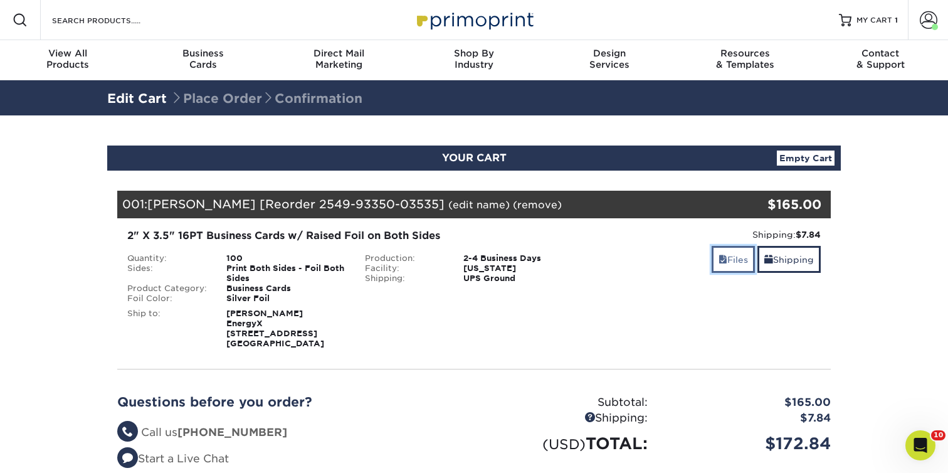
click at [730, 266] on link "Files" at bounding box center [733, 259] width 43 height 27
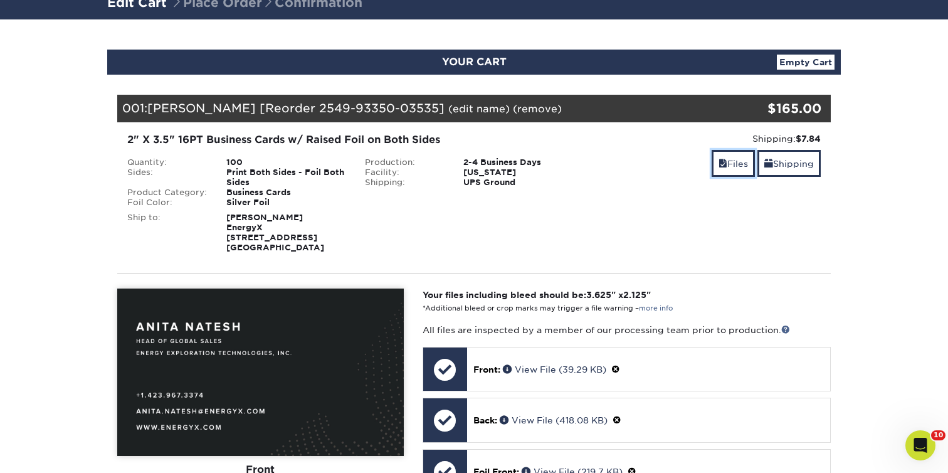
scroll to position [95, 0]
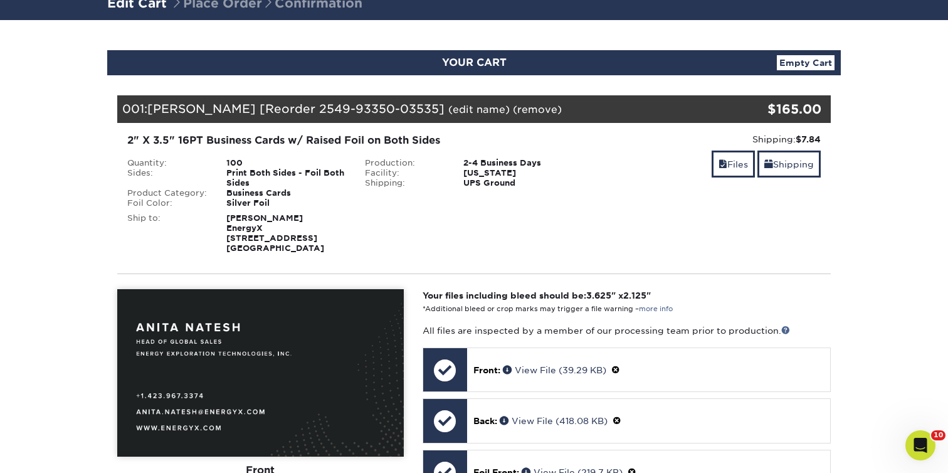
click at [448, 112] on link "(edit name)" at bounding box center [478, 109] width 61 height 12
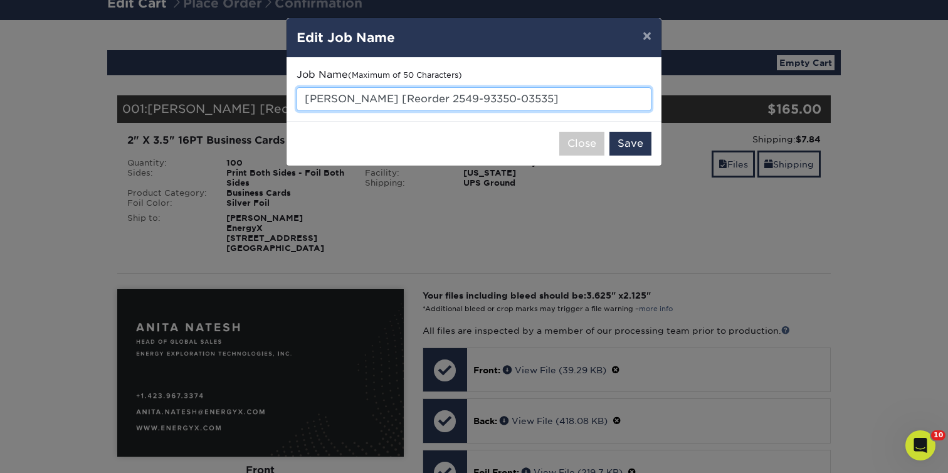
drag, startPoint x: 606, startPoint y: 103, endPoint x: 280, endPoint y: 105, distance: 326.6
click at [280, 105] on div "× Edit Job Name Job Name (Maximum of 50 Characters) [PERSON_NAME] [Reorder 2549…" at bounding box center [474, 236] width 948 height 473
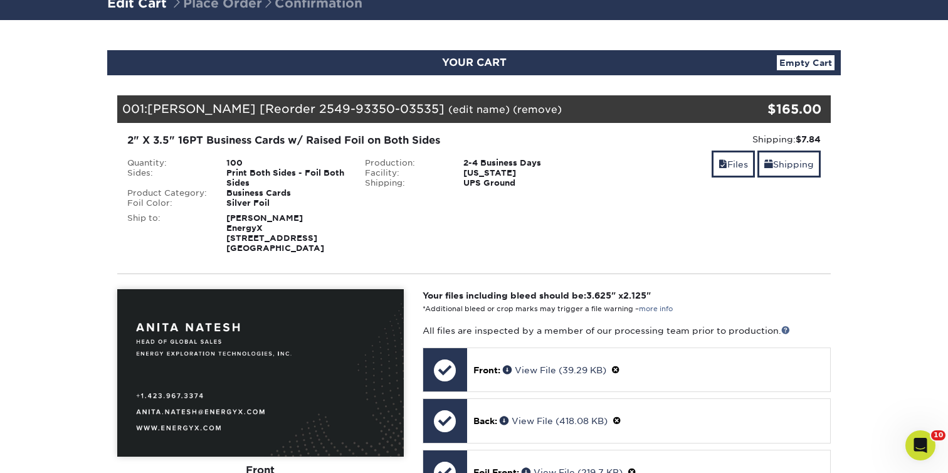
click at [448, 108] on link "(edit name)" at bounding box center [478, 109] width 61 height 12
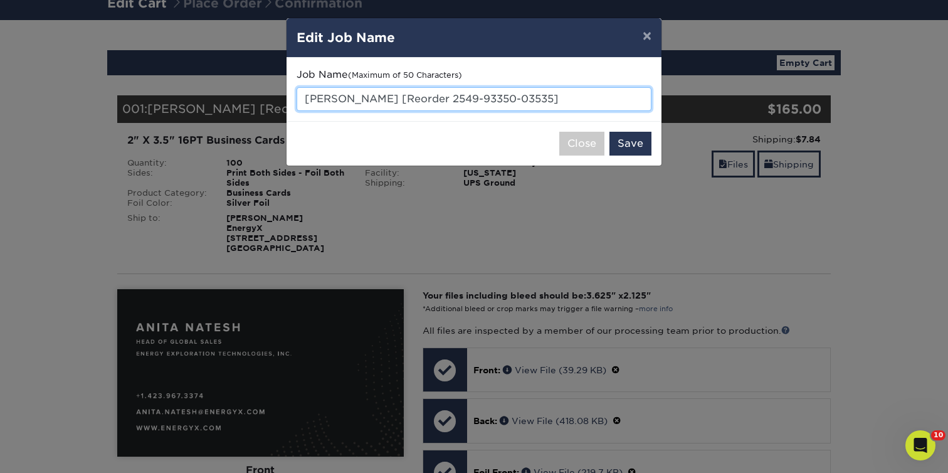
click at [572, 100] on input "Anita Natesh [Reorder 2549-93350-03535]" at bounding box center [474, 99] width 355 height 24
type input "[PERSON_NAME]"
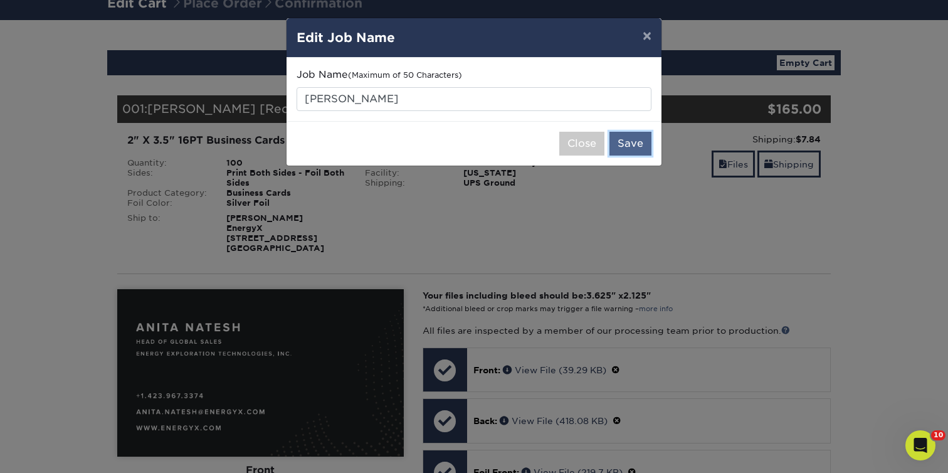
click at [631, 150] on button "Save" at bounding box center [630, 144] width 42 height 24
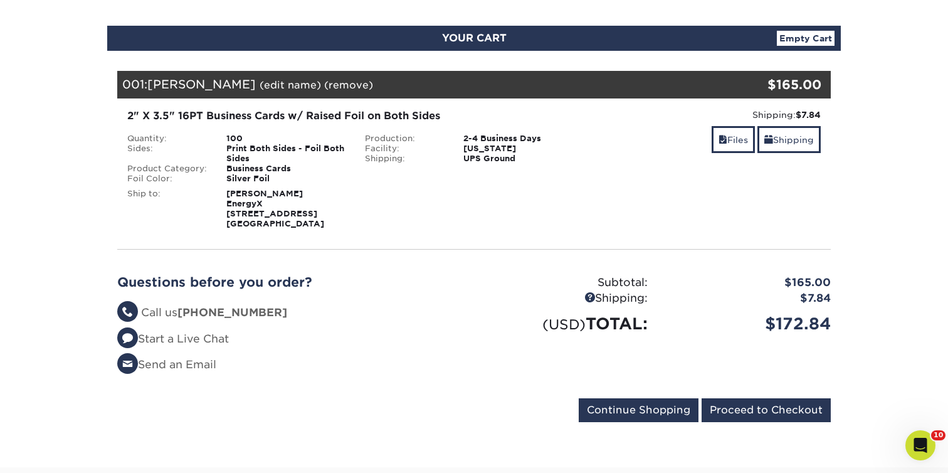
scroll to position [142, 0]
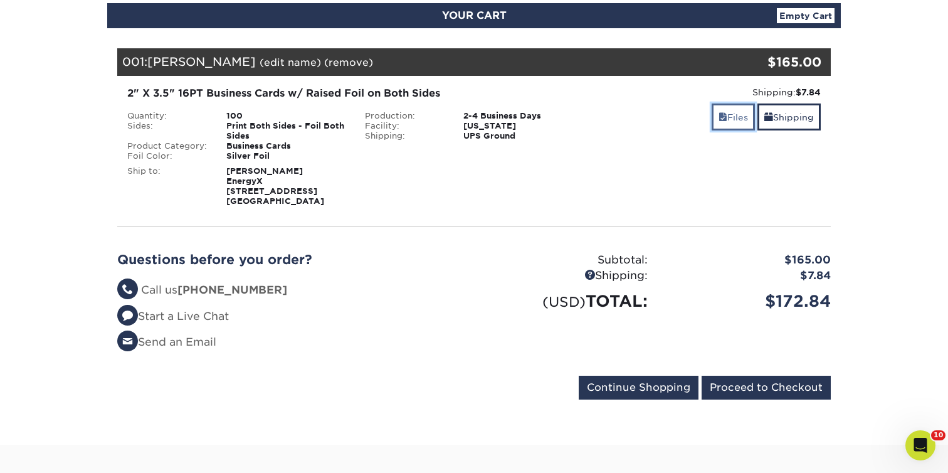
click at [716, 122] on link "Files" at bounding box center [733, 116] width 43 height 27
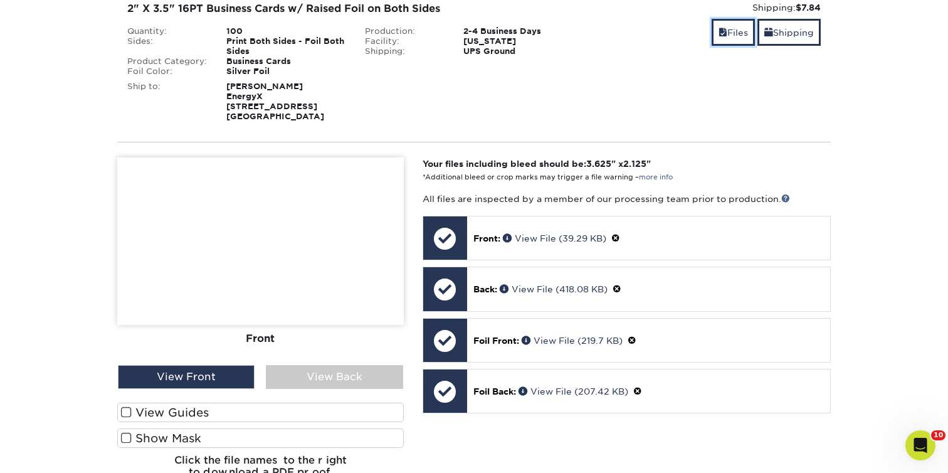
scroll to position [228, 0]
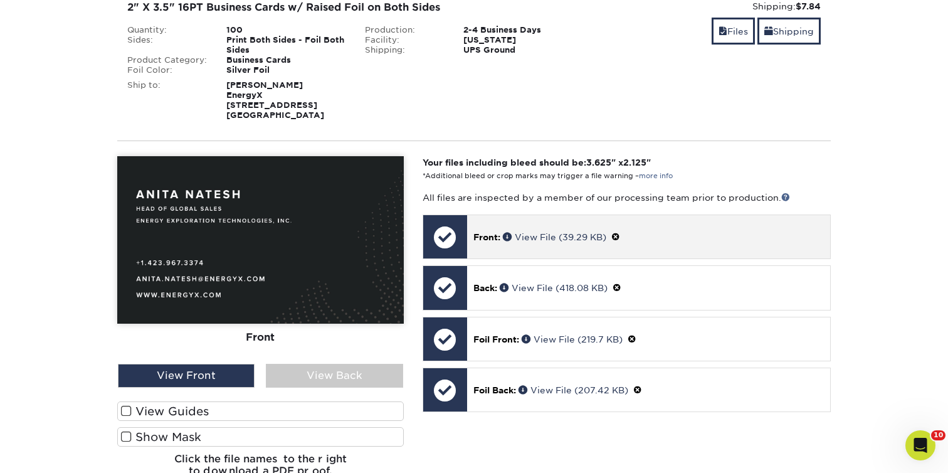
click at [620, 238] on span at bounding box center [615, 237] width 9 height 10
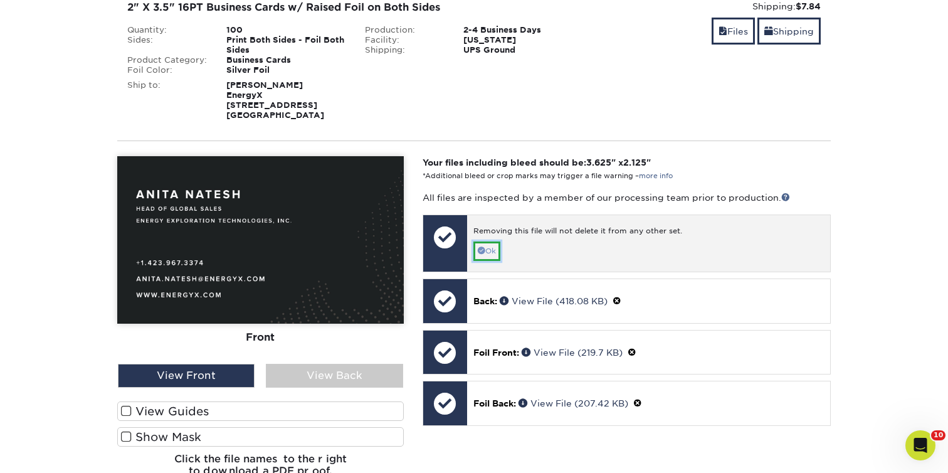
click at [488, 247] on link "Ok" at bounding box center [486, 250] width 27 height 19
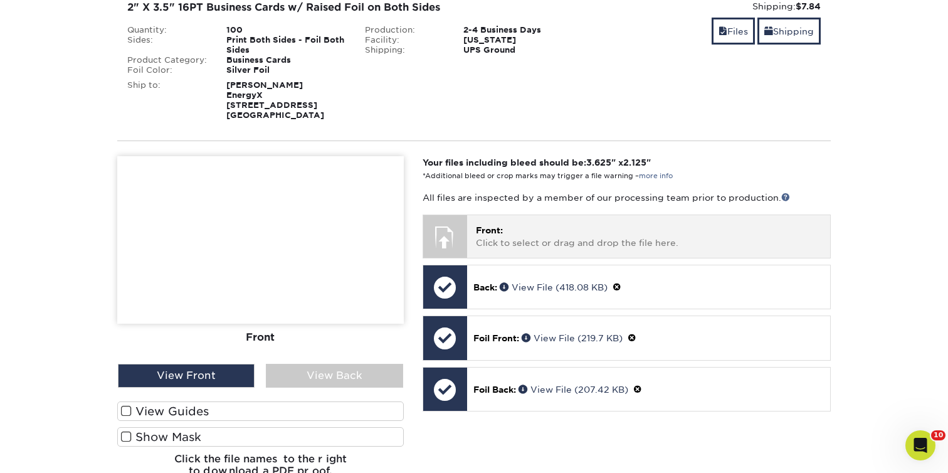
click at [449, 228] on div at bounding box center [445, 237] width 44 height 44
click at [496, 231] on span "Front:" at bounding box center [489, 230] width 27 height 10
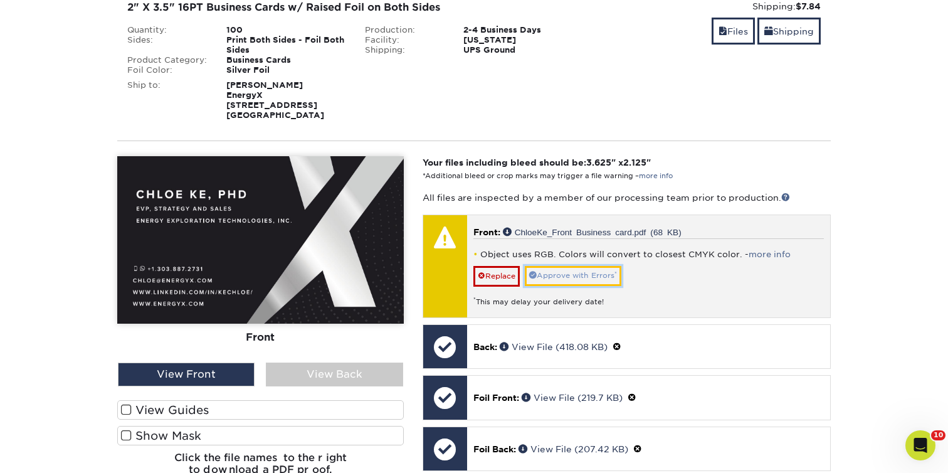
click at [612, 276] on link "Approve with Errors *" at bounding box center [573, 275] width 97 height 19
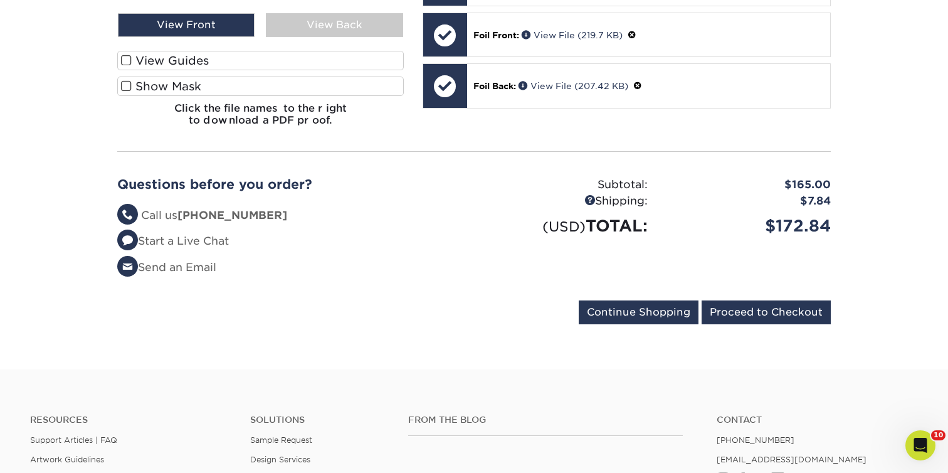
scroll to position [612, 0]
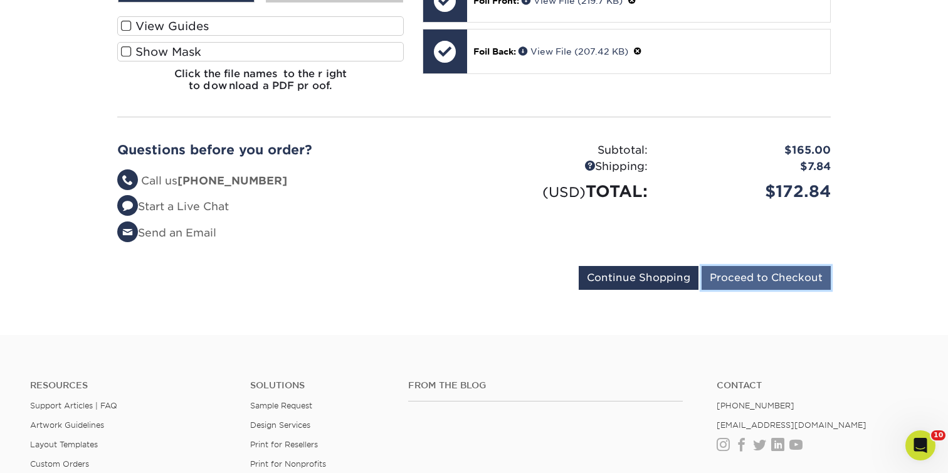
click at [819, 271] on input "Proceed to Checkout" at bounding box center [765, 278] width 129 height 24
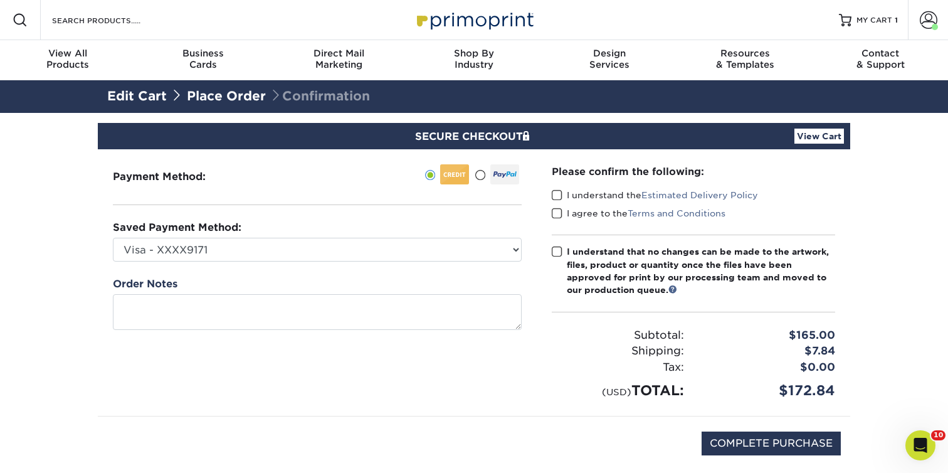
click at [558, 192] on span at bounding box center [557, 195] width 11 height 12
click at [0, 0] on input "I understand the Estimated Delivery Policy" at bounding box center [0, 0] width 0 height 0
click at [559, 208] on span at bounding box center [557, 213] width 11 height 12
click at [0, 0] on input "I agree to the Terms and Conditions" at bounding box center [0, 0] width 0 height 0
click at [556, 249] on span at bounding box center [557, 252] width 11 height 12
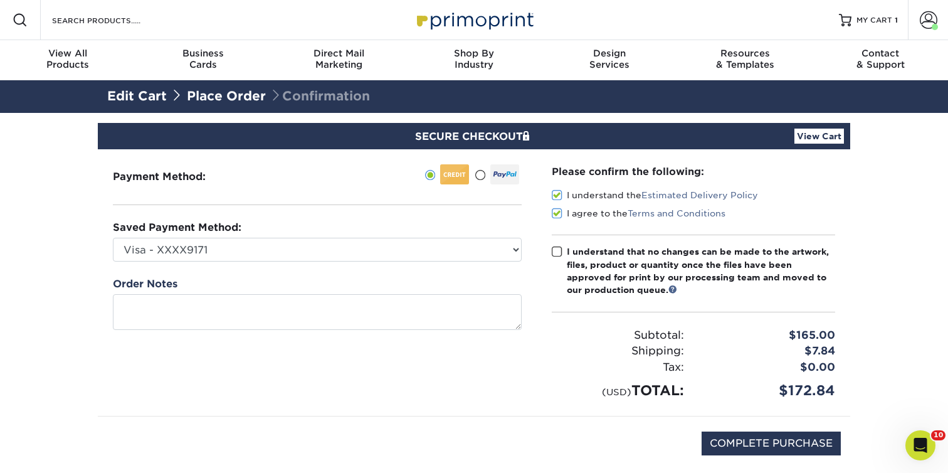
click at [0, 0] on input "I understand that no changes can be made to the artwork, files, product or quan…" at bounding box center [0, 0] width 0 height 0
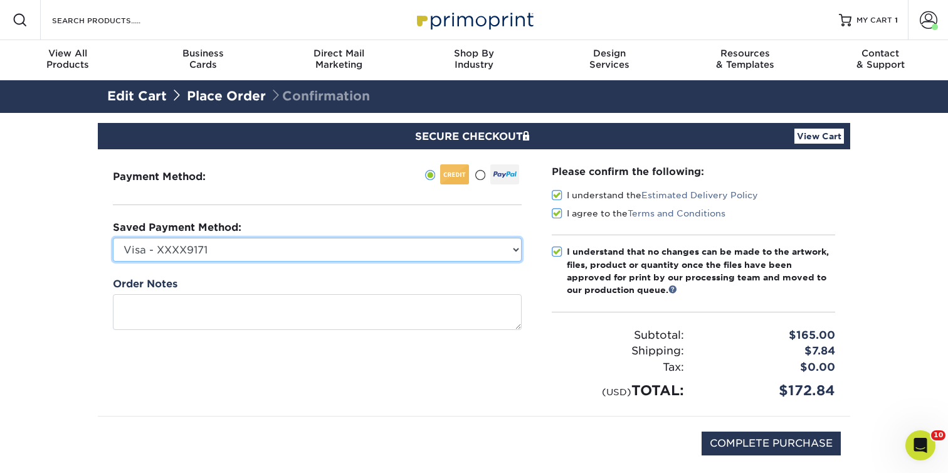
click at [393, 245] on select "Visa - XXXX9171 American Express - XXXX5002 American Express - XXXX8006 Visa - …" at bounding box center [317, 250] width 409 height 24
click at [113, 238] on select "Visa - XXXX9171 American Express - XXXX5002 American Express - XXXX8006 Visa - …" at bounding box center [317, 250] width 409 height 24
click at [416, 238] on select "Visa - XXXX9171 American Express - XXXX5002 American Express - XXXX8006 Visa - …" at bounding box center [317, 250] width 409 height 24
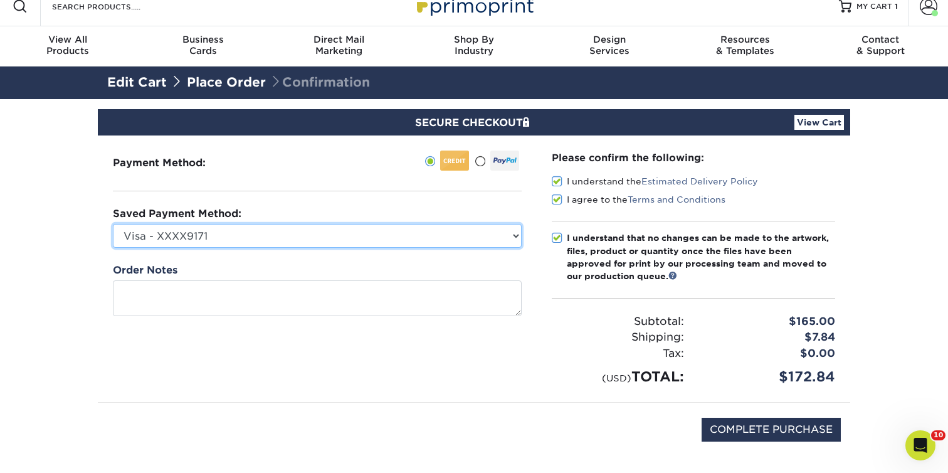
scroll to position [16, 0]
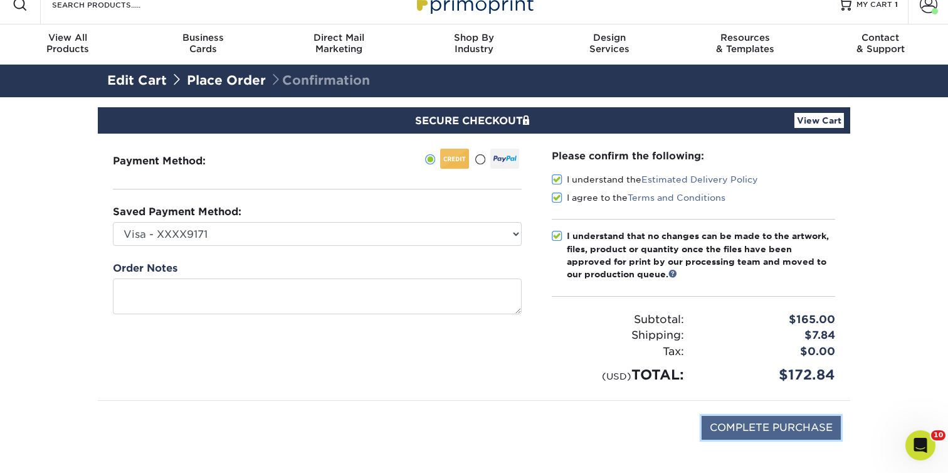
click at [774, 424] on input "COMPLETE PURCHASE" at bounding box center [770, 428] width 139 height 24
type input "PROCESSING, PLEASE WAIT..."
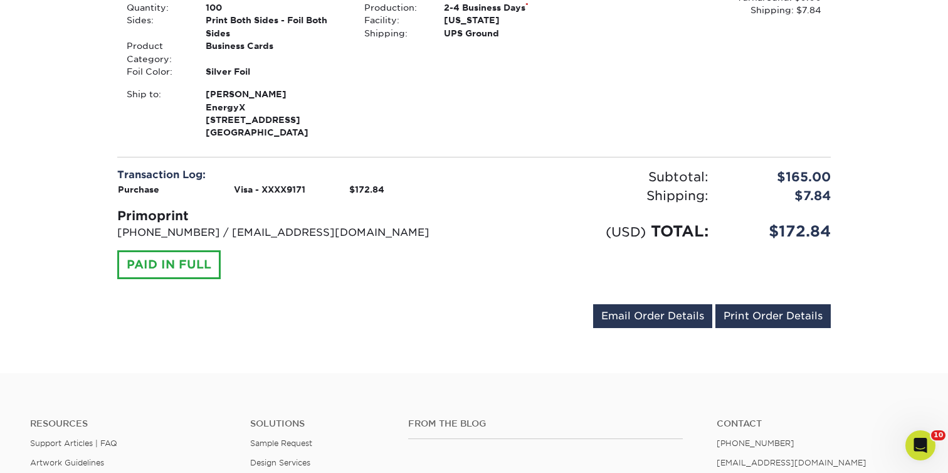
scroll to position [345, 0]
